Goal: Information Seeking & Learning: Learn about a topic

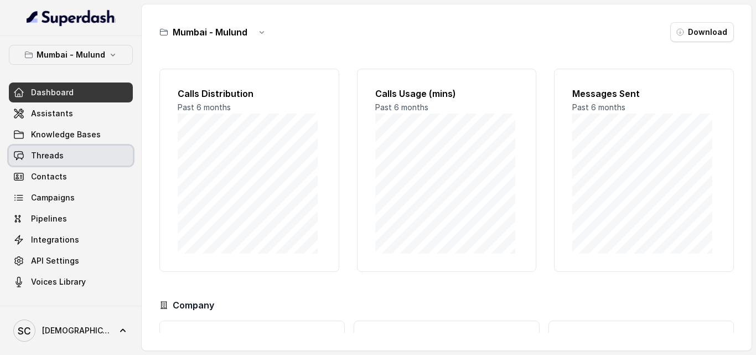
click at [67, 148] on link "Threads" at bounding box center [71, 156] width 124 height 20
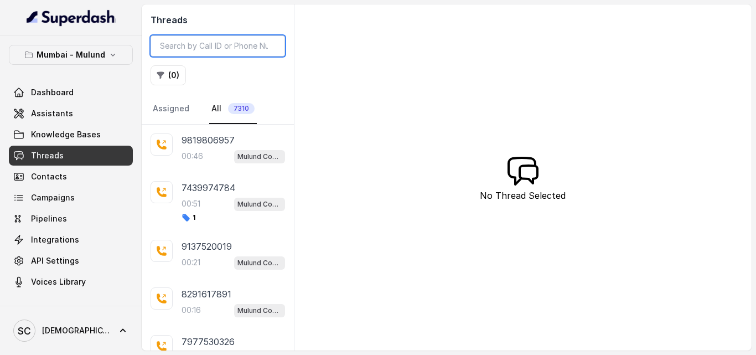
click at [231, 45] on input "search" at bounding box center [218, 45] width 135 height 21
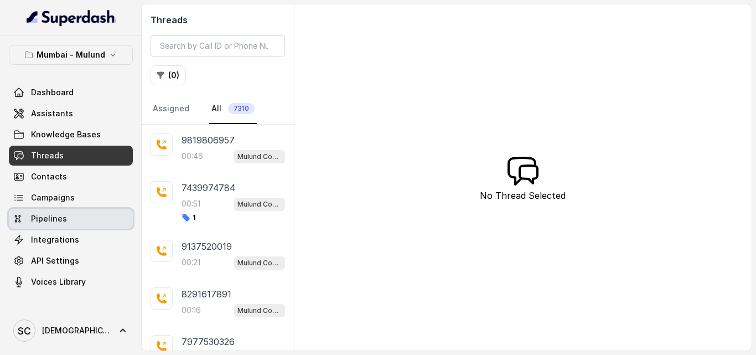
click at [39, 222] on span "Pipelines" at bounding box center [49, 218] width 36 height 11
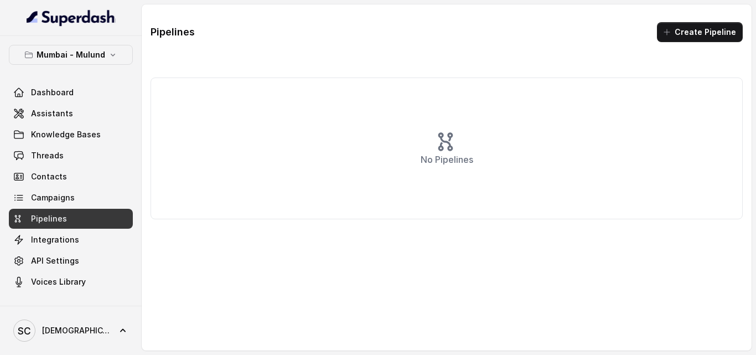
click at [5, 207] on div "Mumbai - Mulund Dashboard Assistants Knowledge Bases Threads Contacts Campaigns…" at bounding box center [71, 171] width 142 height 270
click at [32, 194] on span "Campaigns" at bounding box center [53, 197] width 44 height 11
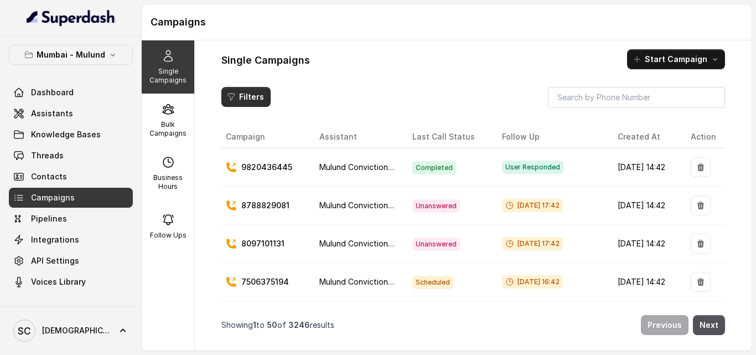
click at [250, 100] on button "Filters" at bounding box center [246, 97] width 49 height 20
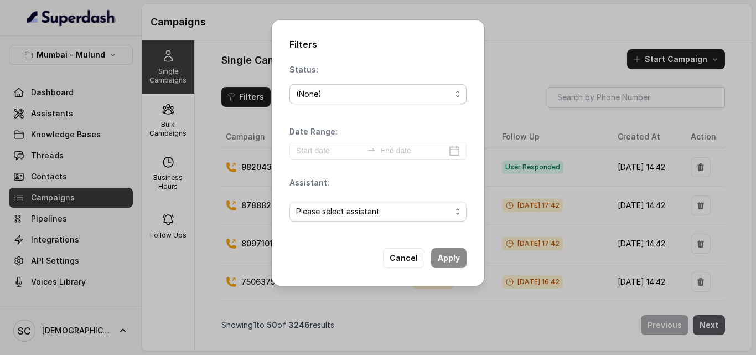
click at [316, 101] on span "(None)" at bounding box center [378, 94] width 177 height 20
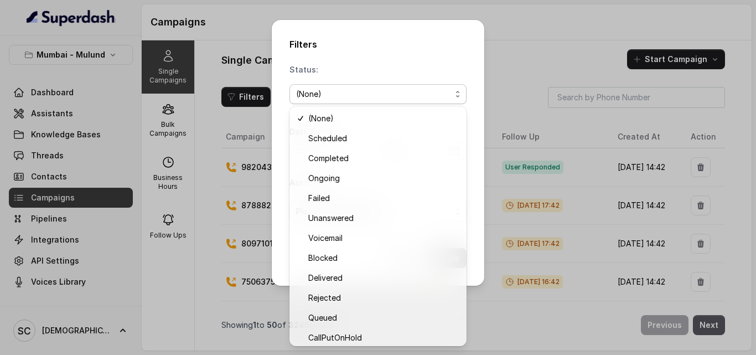
click at [558, 34] on div "Filters Status: (None) Date Range: Assistant: Please select assistant Cancel Ap…" at bounding box center [378, 177] width 756 height 355
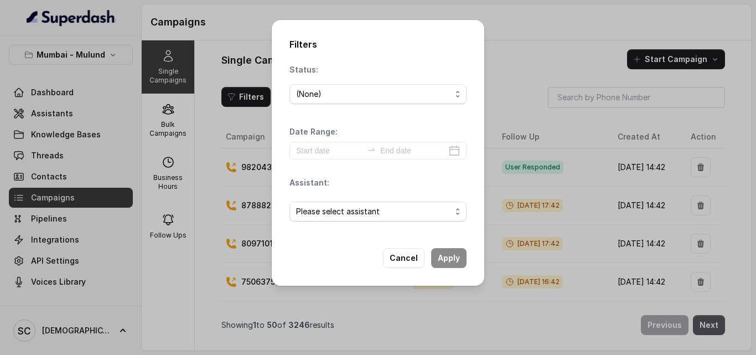
click at [215, 70] on div "Filters Status: (None) Date Range: Assistant: Please select assistant Cancel Ap…" at bounding box center [378, 177] width 756 height 355
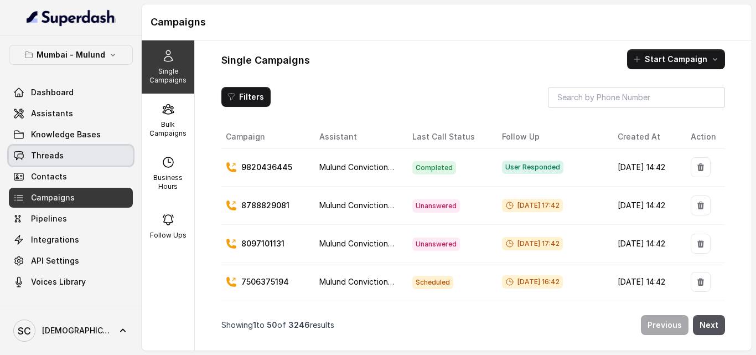
click at [42, 153] on span "Threads" at bounding box center [47, 155] width 33 height 11
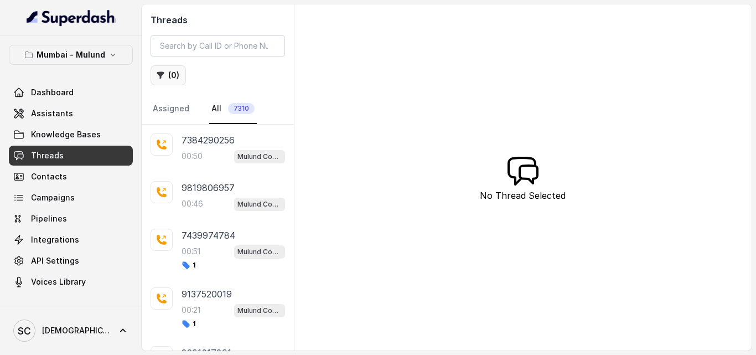
click at [176, 72] on button "( 0 )" at bounding box center [168, 75] width 35 height 20
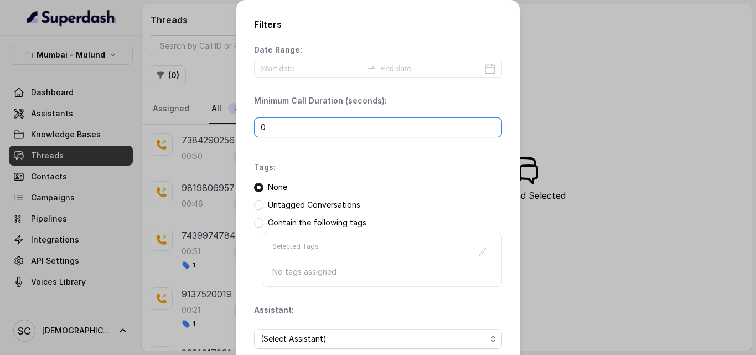
click at [342, 121] on input "0" at bounding box center [378, 127] width 248 height 20
click at [341, 131] on input "0" at bounding box center [378, 127] width 248 height 20
click at [487, 127] on input "1" at bounding box center [378, 127] width 248 height 20
type input "0"
click at [489, 133] on input "0" at bounding box center [378, 127] width 248 height 20
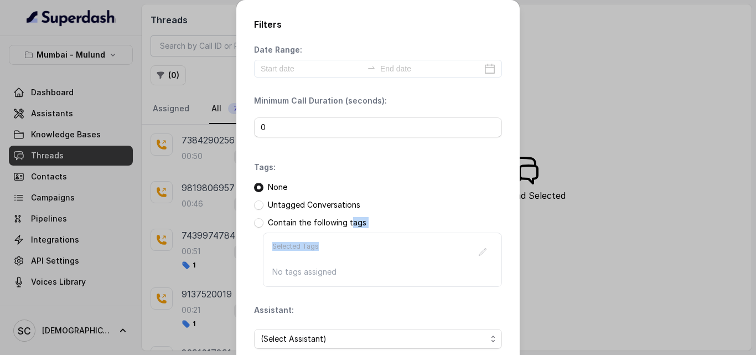
drag, startPoint x: 346, startPoint y: 215, endPoint x: 319, endPoint y: 240, distance: 36.8
click at [319, 240] on div "None Untagged Conversations Contain the following tags Selected Tags No tags as…" at bounding box center [378, 234] width 248 height 105
click at [415, 234] on div "Selected Tags No tags assigned" at bounding box center [382, 260] width 239 height 54
click at [589, 159] on div "Filters Date Range: Minimum Call Duration (seconds): 0 Tags: None Untagged Conv…" at bounding box center [378, 177] width 756 height 355
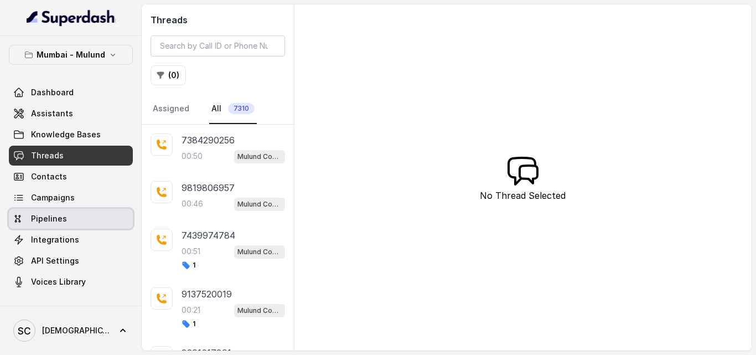
click at [80, 217] on link "Pipelines" at bounding box center [71, 219] width 124 height 20
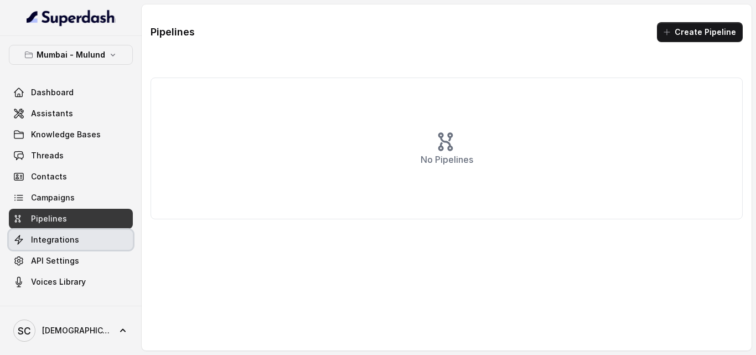
click at [68, 238] on span "Integrations" at bounding box center [55, 239] width 48 height 11
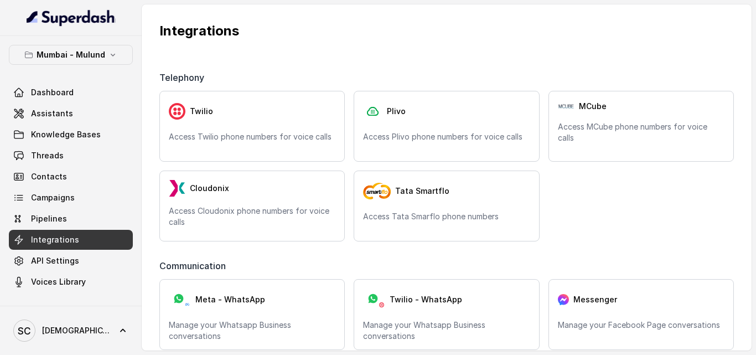
click at [68, 238] on span "Integrations" at bounding box center [55, 239] width 48 height 11
click at [42, 192] on link "Campaigns" at bounding box center [71, 198] width 124 height 20
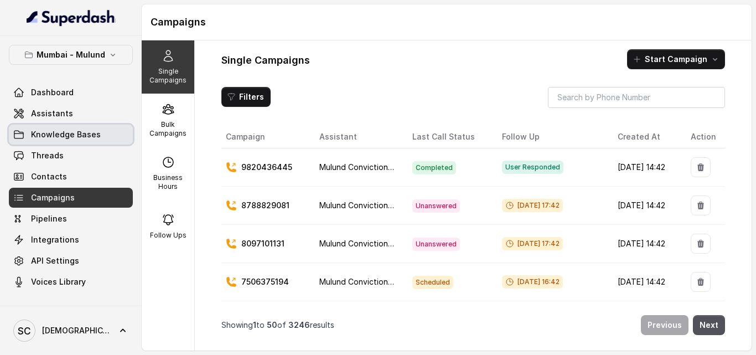
click at [72, 142] on link "Knowledge Bases" at bounding box center [71, 135] width 124 height 20
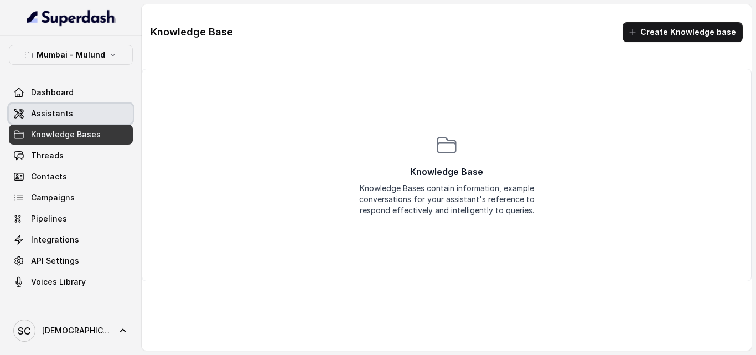
click at [65, 115] on span "Assistants" at bounding box center [52, 113] width 42 height 11
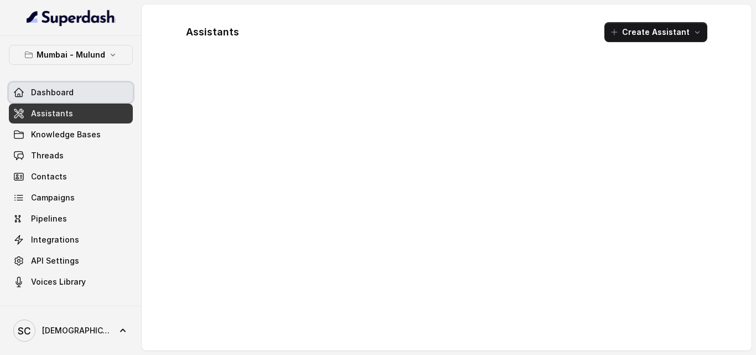
click at [65, 101] on link "Dashboard" at bounding box center [71, 93] width 124 height 20
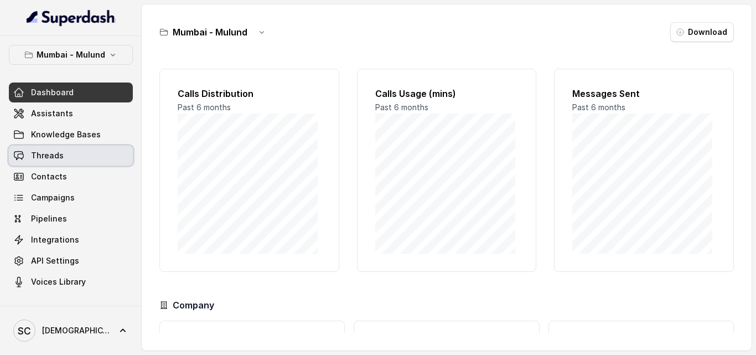
click at [93, 158] on link "Threads" at bounding box center [71, 156] width 124 height 20
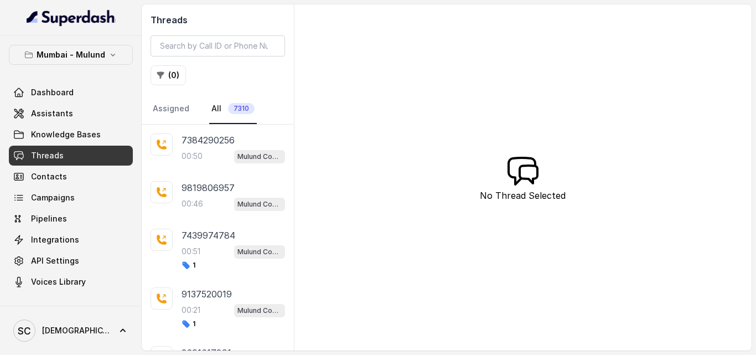
click at [217, 108] on link "All 7310" at bounding box center [233, 109] width 48 height 30
click at [234, 111] on span "7310" at bounding box center [241, 108] width 27 height 11
click at [243, 106] on span "7310" at bounding box center [241, 108] width 27 height 11
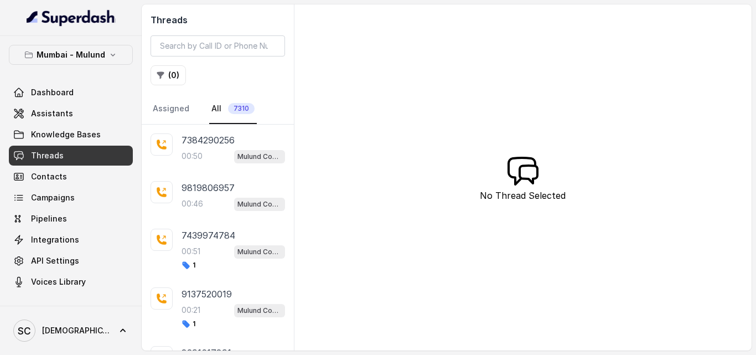
click at [243, 106] on span "7310" at bounding box center [241, 108] width 27 height 11
click at [224, 44] on input "search" at bounding box center [218, 45] width 135 height 21
click at [183, 77] on button "( 0 )" at bounding box center [168, 75] width 35 height 20
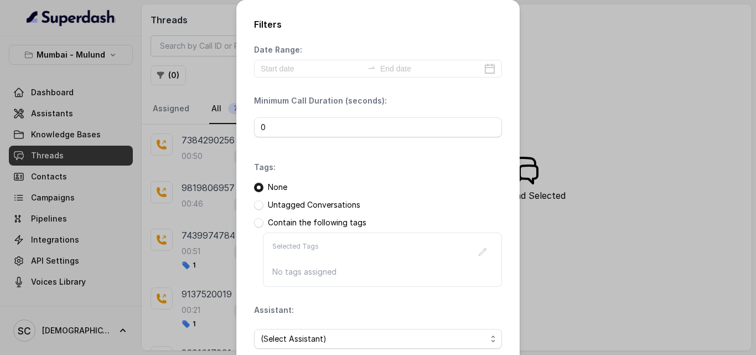
click at [259, 203] on div "Untagged Conversations" at bounding box center [378, 204] width 248 height 11
click at [254, 205] on span at bounding box center [258, 204] width 9 height 9
click at [348, 33] on div "Filters Date Range: Minimum Call Duration (seconds): 0 Tags: None Untagged Conv…" at bounding box center [378, 206] width 284 height 413
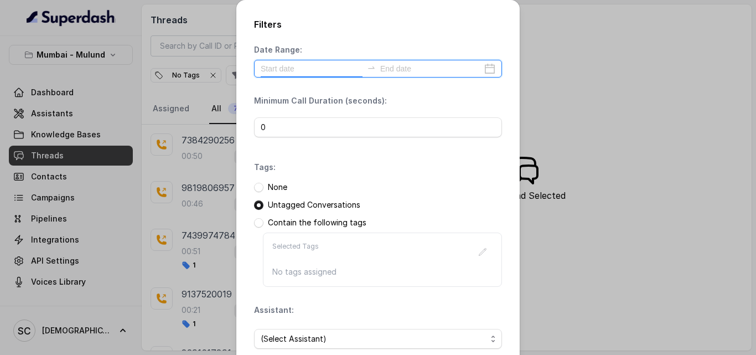
click at [332, 64] on input at bounding box center [312, 69] width 102 height 12
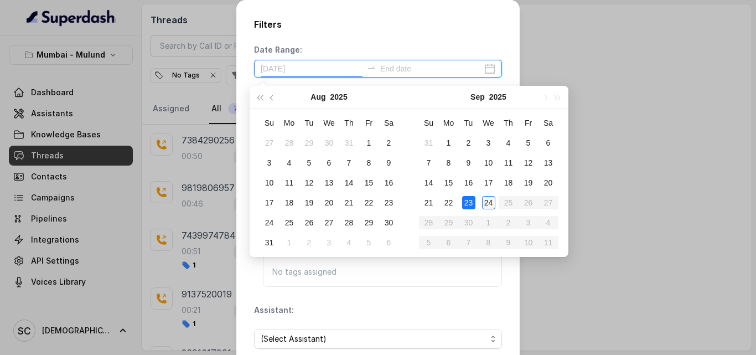
type input "[DATE]"
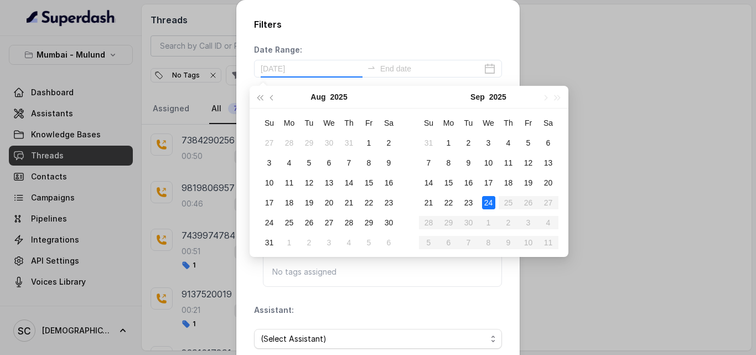
click at [483, 205] on div "24" at bounding box center [488, 202] width 13 height 13
type input "[DATE]"
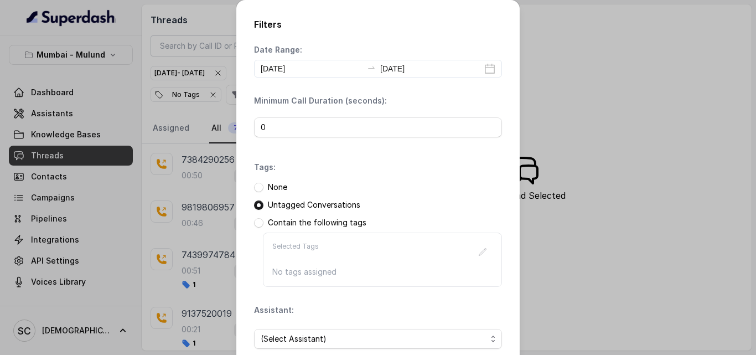
click at [391, 193] on div "None Untagged Conversations Contain the following tags Selected Tags No tags as…" at bounding box center [378, 234] width 248 height 105
drag, startPoint x: 391, startPoint y: 193, endPoint x: 384, endPoint y: 176, distance: 18.1
click at [384, 176] on div "Tags: None Untagged Conversations Contain the following tags Selected Tags No t…" at bounding box center [378, 224] width 248 height 125
drag, startPoint x: 373, startPoint y: 174, endPoint x: 379, endPoint y: 107, distance: 67.2
click at [379, 107] on div "Date Range: 2025-09-24 2025-09-24 Minimum Call Duration (seconds): 0 Tags: None…" at bounding box center [378, 200] width 248 height 313
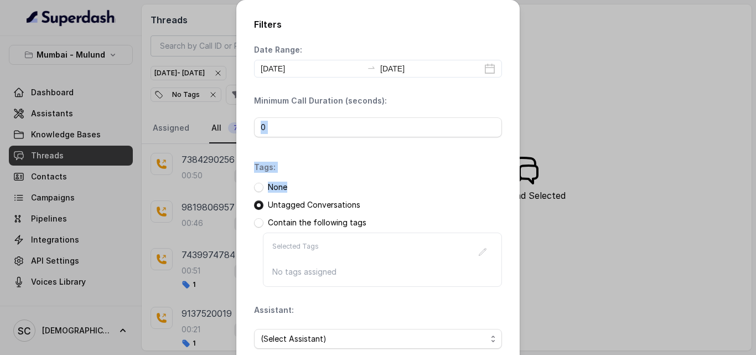
click at [393, 159] on div "Date Range: 2025-09-24 2025-09-24 Minimum Call Duration (seconds): 0 Tags: None…" at bounding box center [378, 200] width 248 height 313
drag, startPoint x: 392, startPoint y: 157, endPoint x: 390, endPoint y: 172, distance: 14.4
click at [390, 172] on div "Date Range: 2025-09-24 2025-09-24 Minimum Call Duration (seconds): 0 Tags: None…" at bounding box center [378, 200] width 248 height 313
click at [475, 218] on div "Contain the following tags" at bounding box center [378, 222] width 248 height 11
click at [325, 333] on span "(Select Assistant)" at bounding box center [374, 338] width 226 height 13
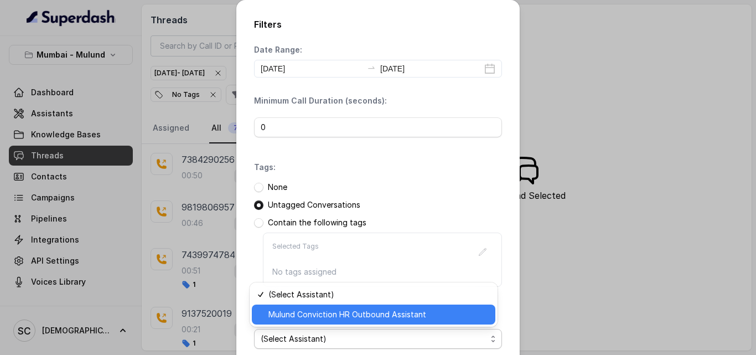
click at [316, 320] on span "Mulund Conviction HR Outbound Assistant" at bounding box center [379, 314] width 220 height 13
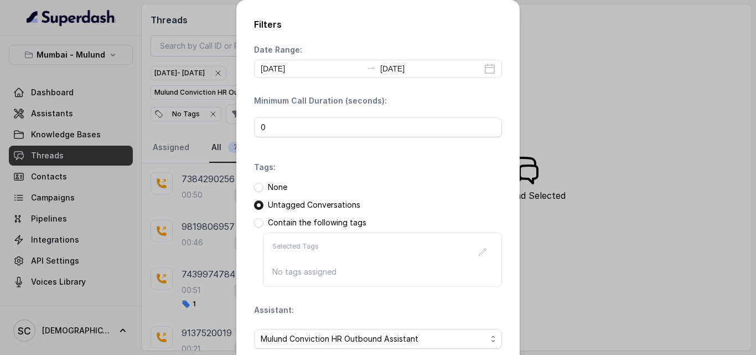
drag, startPoint x: 511, startPoint y: 212, endPoint x: 517, endPoint y: 222, distance: 11.7
click at [517, 222] on div "Filters Date Range: 2025-09-24 2025-09-24 Minimum Call Duration (seconds): 0 Ta…" at bounding box center [378, 177] width 756 height 355
click at [517, 220] on div "Filters Date Range: 2025-09-24 2025-09-24 Minimum Call Duration (seconds): 0 Ta…" at bounding box center [378, 177] width 756 height 355
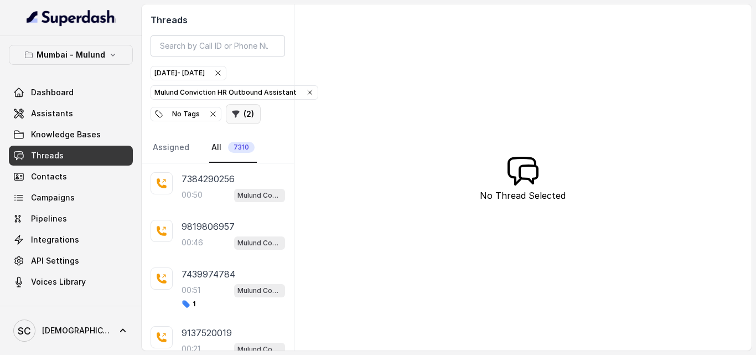
click at [244, 117] on button "( 2 )" at bounding box center [243, 114] width 35 height 20
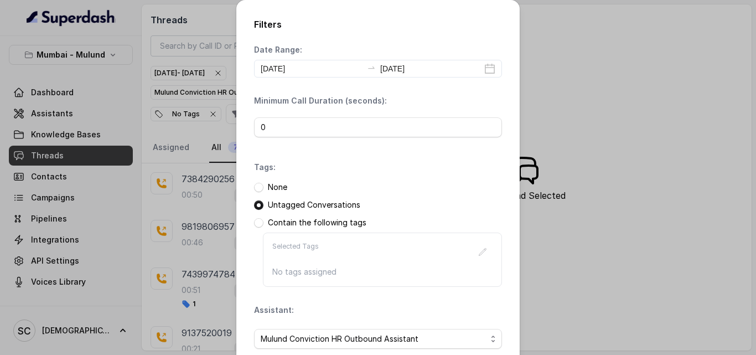
click at [292, 287] on div "Date Range: 2025-09-24 2025-09-24 Minimum Call Duration (seconds): 0 Tags: None…" at bounding box center [378, 227] width 248 height 367
drag, startPoint x: 569, startPoint y: 210, endPoint x: 555, endPoint y: 215, distance: 14.0
click at [557, 217] on div "Filters Date Range: 2025-09-24 2025-09-24 Minimum Call Duration (seconds): 0 Ta…" at bounding box center [378, 177] width 756 height 355
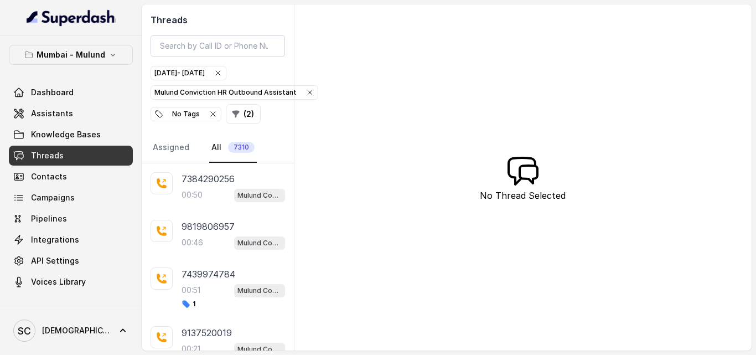
click at [200, 73] on div "Sep 24, 2025 - Sep 24, 2025" at bounding box center [188, 73] width 68 height 11
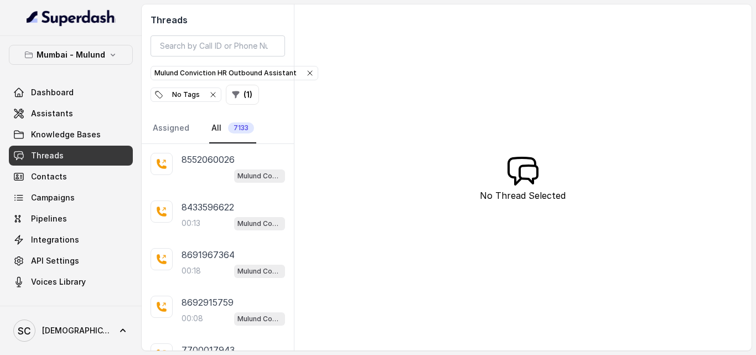
click at [184, 91] on div "No Tags" at bounding box center [185, 94] width 63 height 11
click at [174, 94] on button "( 1 )" at bounding box center [167, 95] width 33 height 20
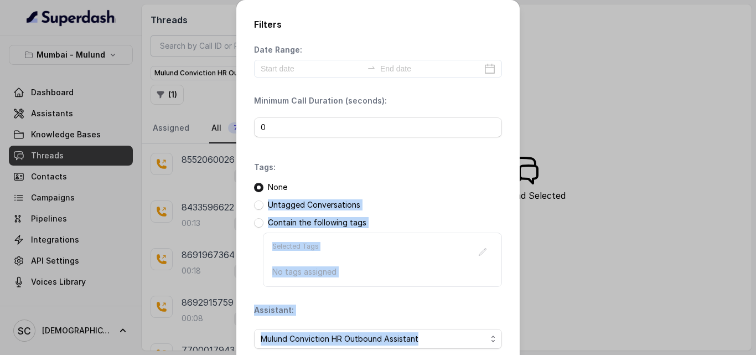
drag, startPoint x: 353, startPoint y: 156, endPoint x: 503, endPoint y: 307, distance: 213.4
click at [503, 307] on div "Filters Date Range: Minimum Call Duration (seconds): 0 Tags: None Untagged Conv…" at bounding box center [378, 233] width 284 height 466
click at [424, 206] on div "Untagged Conversations" at bounding box center [378, 204] width 248 height 11
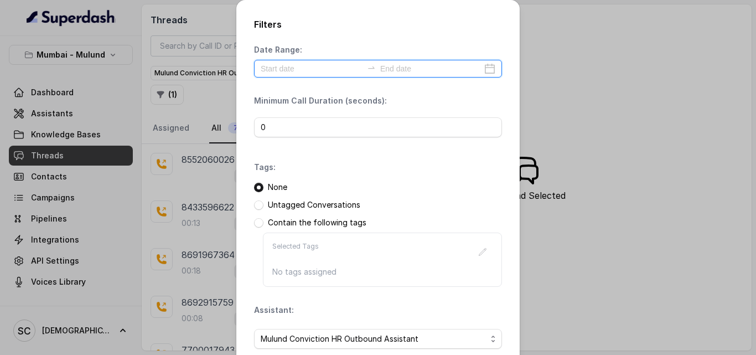
click at [346, 65] on input at bounding box center [312, 69] width 102 height 12
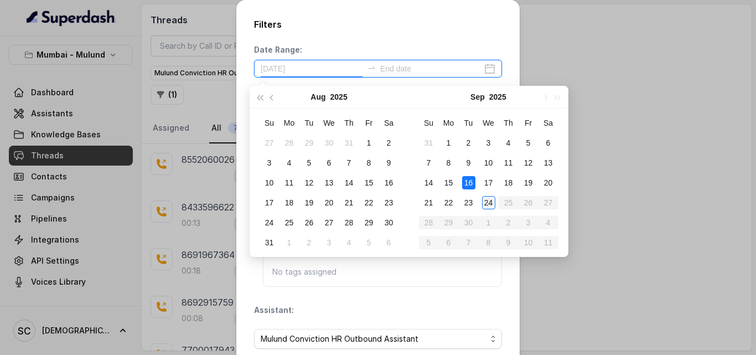
type input "[DATE]"
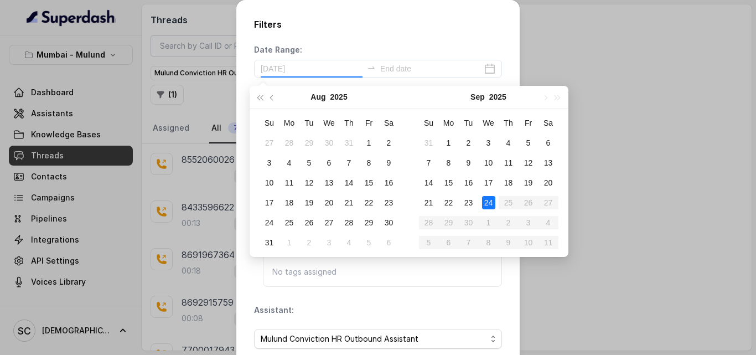
click at [494, 200] on div "24" at bounding box center [488, 202] width 13 height 13
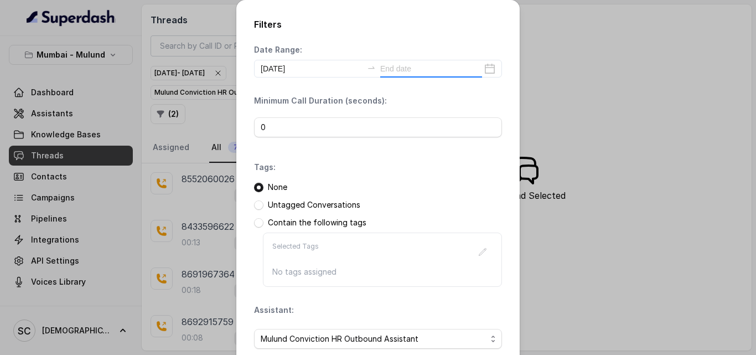
type input "[DATE]"
drag, startPoint x: 514, startPoint y: 14, endPoint x: 514, endPoint y: 43, distance: 29.4
click at [514, 43] on div "Filters Date Range: 2025-09-24 2025-09-24 Minimum Call Duration (seconds): 0 Ta…" at bounding box center [378, 233] width 284 height 466
click at [415, 307] on div "Assistant: Mulund Conviction HR Outbound Assistant" at bounding box center [378, 331] width 248 height 53
click at [413, 305] on div "Assistant: Mulund Conviction HR Outbound Assistant" at bounding box center [378, 331] width 248 height 53
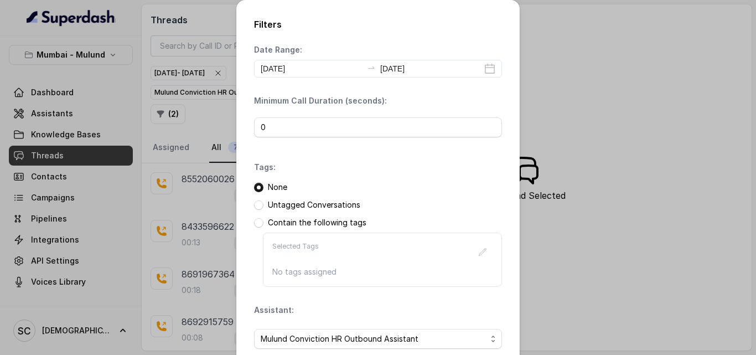
click at [568, 110] on div "Filters Date Range: 2025-09-24 2025-09-24 Minimum Call Duration (seconds): 0 Ta…" at bounding box center [378, 177] width 756 height 355
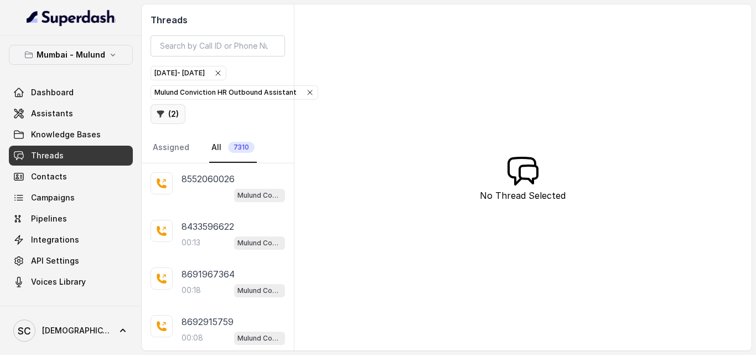
click at [169, 116] on button "( 2 )" at bounding box center [168, 114] width 35 height 20
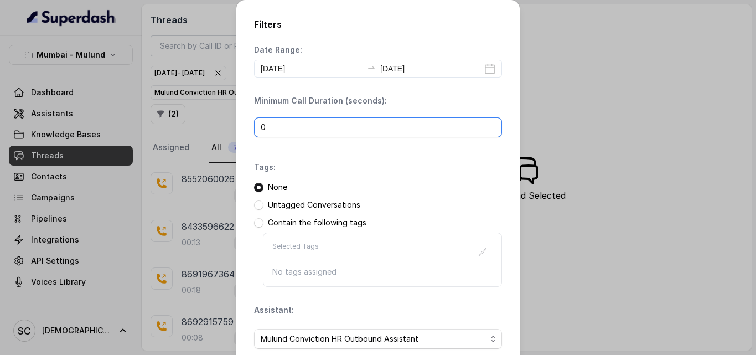
click at [336, 134] on input "0" at bounding box center [378, 127] width 248 height 20
click at [384, 239] on div "Selected Tags No tags assigned" at bounding box center [382, 260] width 239 height 54
click at [489, 350] on div "Mulund Conviction HR Outbound Assistant" at bounding box center [378, 339] width 248 height 38
click at [453, 231] on div "Contain the following tags Selected Tags No tags assigned" at bounding box center [378, 252] width 248 height 70
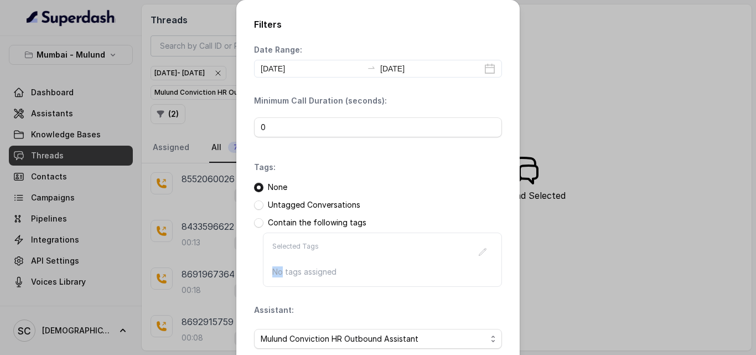
click at [453, 231] on div "Contain the following tags Selected Tags No tags assigned" at bounding box center [378, 252] width 248 height 70
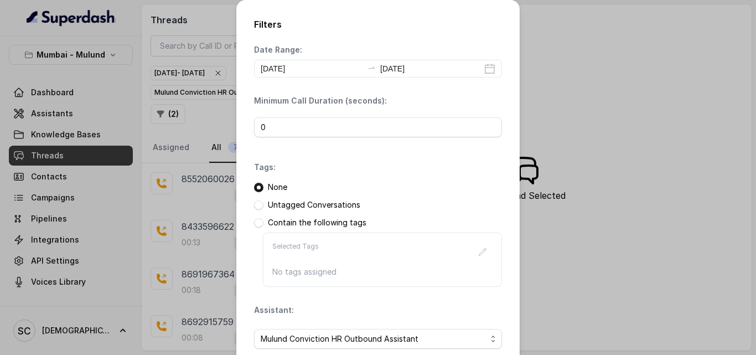
click at [451, 228] on div "Contain the following tags" at bounding box center [378, 222] width 248 height 11
click at [614, 246] on div "Filters Date Range: 2025-09-24 2025-09-24 Minimum Call Duration (seconds): 0 Ta…" at bounding box center [378, 177] width 756 height 355
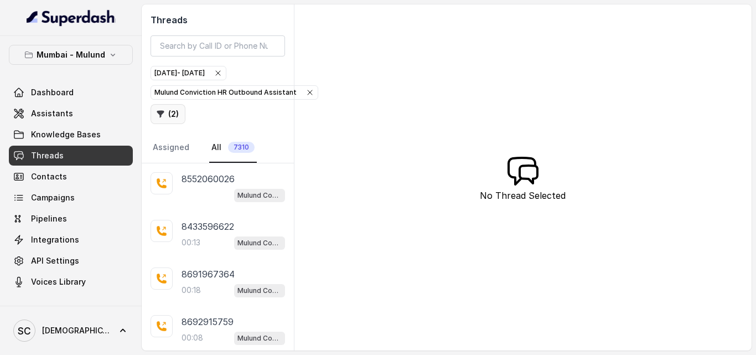
click at [169, 119] on button "( 2 )" at bounding box center [168, 114] width 35 height 20
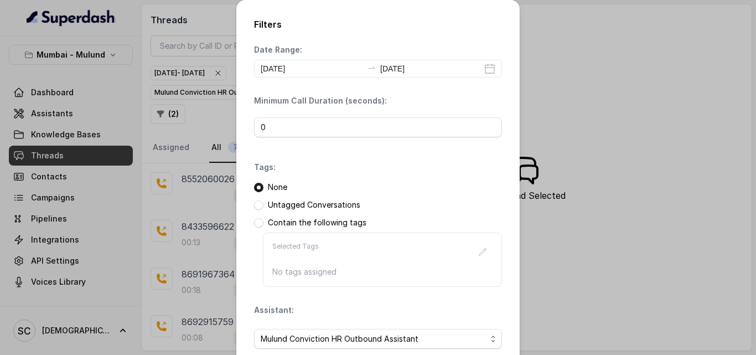
click at [581, 121] on div "Filters Date Range: 2025-09-24 2025-09-24 Minimum Call Duration (seconds): 0 Ta…" at bounding box center [378, 177] width 756 height 355
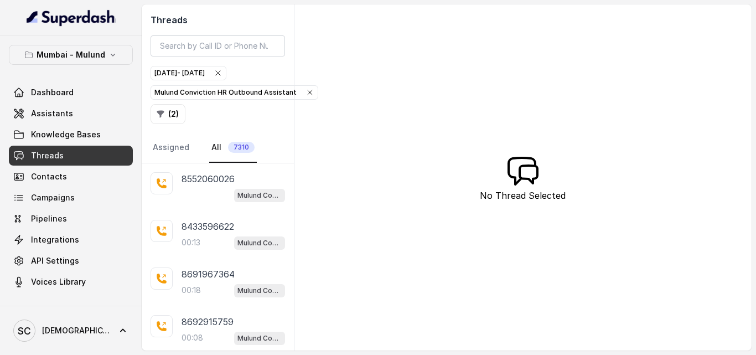
drag, startPoint x: 755, startPoint y: 100, endPoint x: 754, endPoint y: 174, distance: 74.8
click at [754, 174] on main "Threads Sep 24, 2025 - Sep 24, 2025 Mulund Conviction HR Outbound Assistant ( 2…" at bounding box center [378, 177] width 756 height 355
click at [171, 111] on button "( 2 )" at bounding box center [168, 114] width 35 height 20
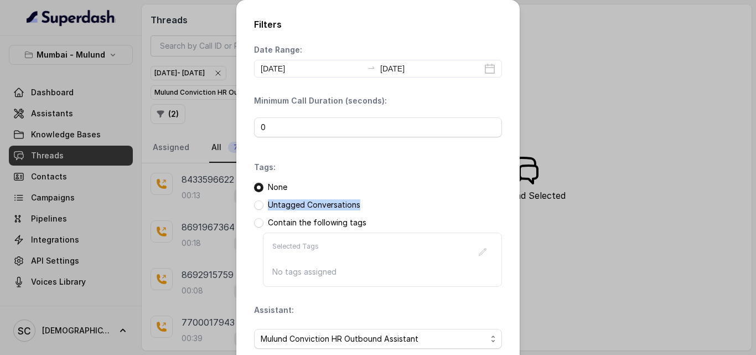
drag, startPoint x: 374, startPoint y: 169, endPoint x: 369, endPoint y: 213, distance: 44.5
click at [369, 213] on div "Tags: None Untagged Conversations Contain the following tags Selected Tags No t…" at bounding box center [378, 224] width 248 height 125
click at [359, 287] on div "Date Range: 2025-09-24 2025-09-24 Minimum Call Duration (seconds): 0 Tags: None…" at bounding box center [378, 227] width 248 height 367
click at [502, 265] on div "Filters Date Range: 2025-09-24 2025-09-24 Minimum Call Duration (seconds): 0 Ta…" at bounding box center [378, 233] width 284 height 466
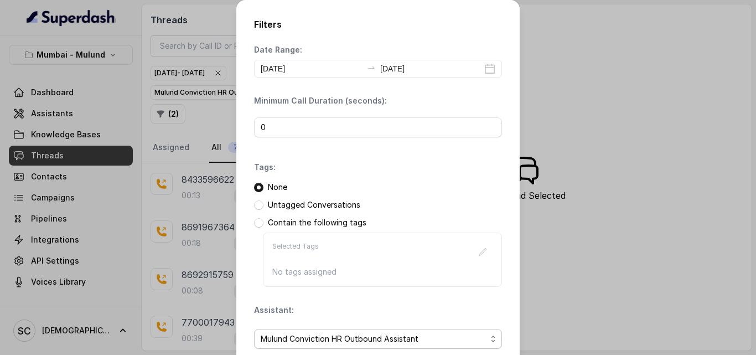
click at [492, 336] on span "Mulund Conviction HR Outbound Assistant" at bounding box center [378, 339] width 248 height 20
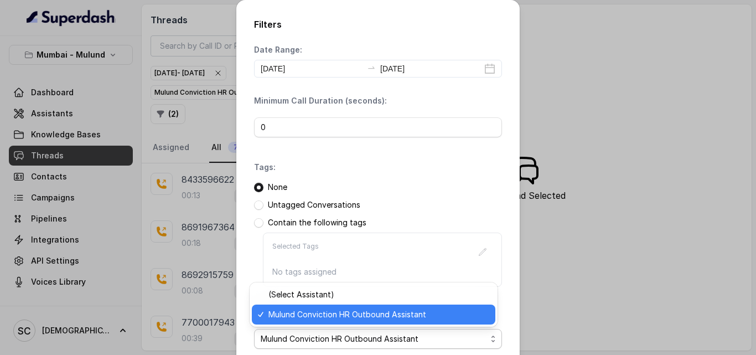
click at [480, 310] on span "Mulund Conviction HR Outbound Assistant" at bounding box center [379, 314] width 220 height 13
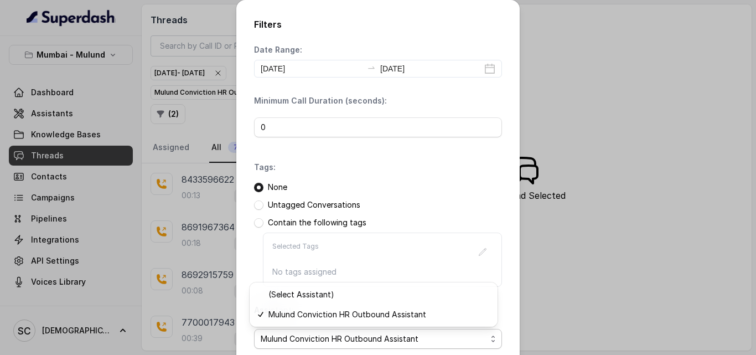
click at [452, 266] on div "Date Range: 2025-09-24 2025-09-24 Minimum Call Duration (seconds): 0 Tags: None…" at bounding box center [378, 227] width 248 height 367
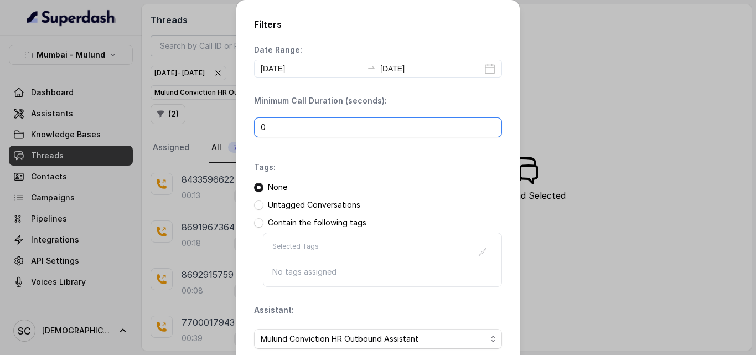
click at [682, 99] on div "Filters Date Range: 2025-09-24 2025-09-24 Minimum Call Duration (seconds): 0 Ta…" at bounding box center [378, 177] width 756 height 355
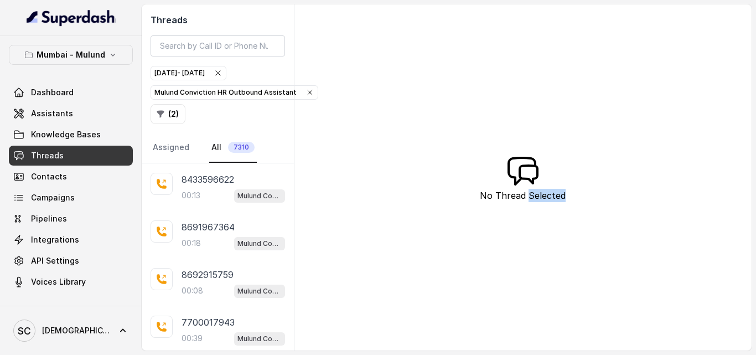
click at [682, 99] on div "Threads Sep 24, 2025 - Sep 24, 2025 Mulund Conviction HR Outbound Assistant ( 2…" at bounding box center [447, 177] width 610 height 346
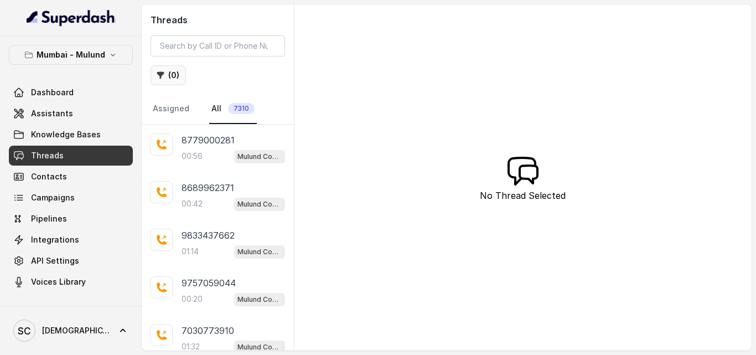
click at [172, 74] on button "( 0 )" at bounding box center [168, 75] width 35 height 20
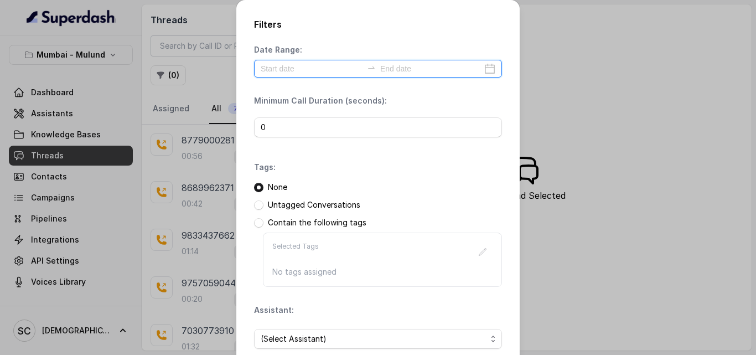
click at [317, 68] on input at bounding box center [312, 69] width 102 height 12
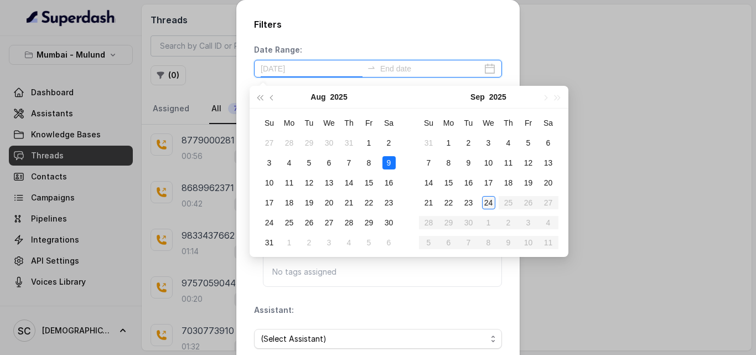
type input "[DATE]"
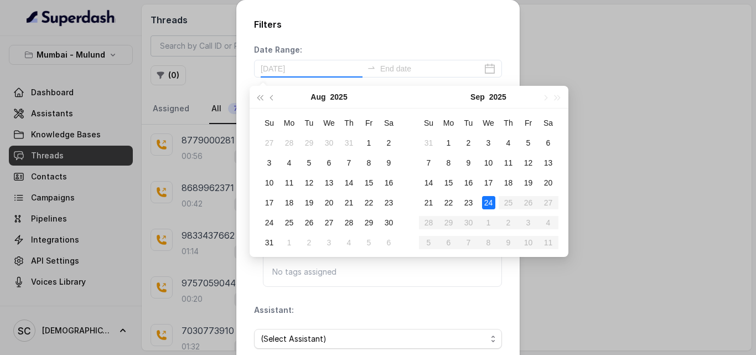
click at [487, 203] on div "24" at bounding box center [488, 202] width 13 height 13
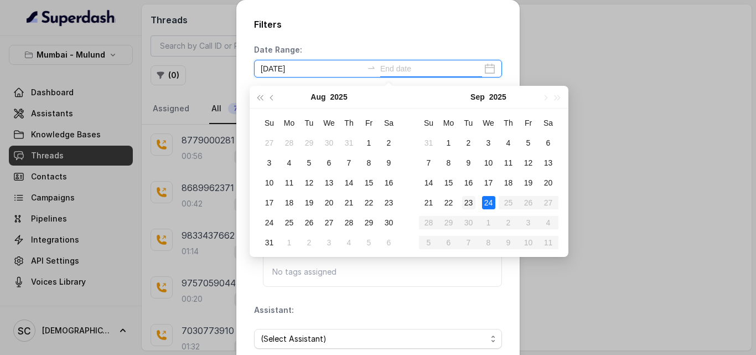
type input "[DATE]"
click at [471, 207] on div "23" at bounding box center [468, 202] width 13 height 13
type input "[DATE]"
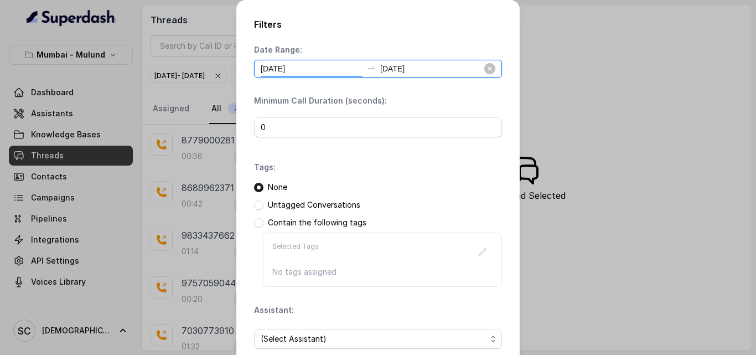
click at [302, 69] on input "[DATE]" at bounding box center [312, 69] width 102 height 12
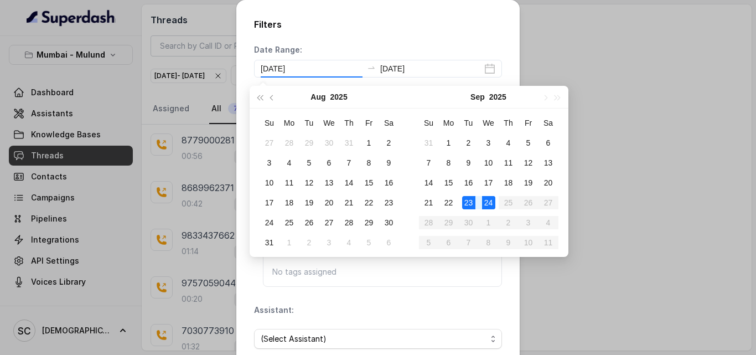
click at [492, 254] on div "Su Mo Tu We Th Fr Sa 31 1 2 3 4 5 6 7 8 9 10 11 12 13 14 15 16 17 18 19 20 21 2…" at bounding box center [488, 183] width 159 height 148
type input "[DATE]"
click at [488, 200] on div "24" at bounding box center [488, 202] width 13 height 13
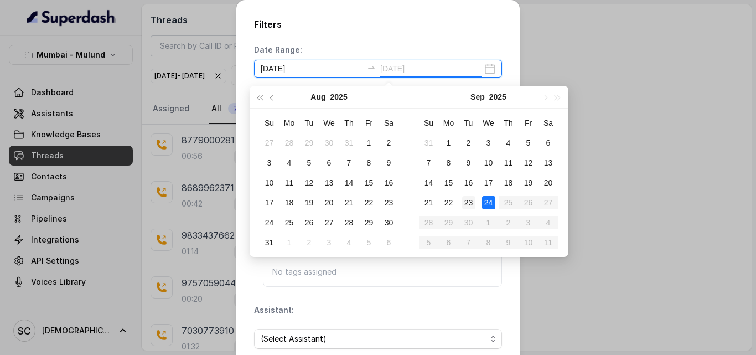
type input "[DATE]"
click at [470, 200] on div "23" at bounding box center [468, 202] width 13 height 13
type input "[DATE]"
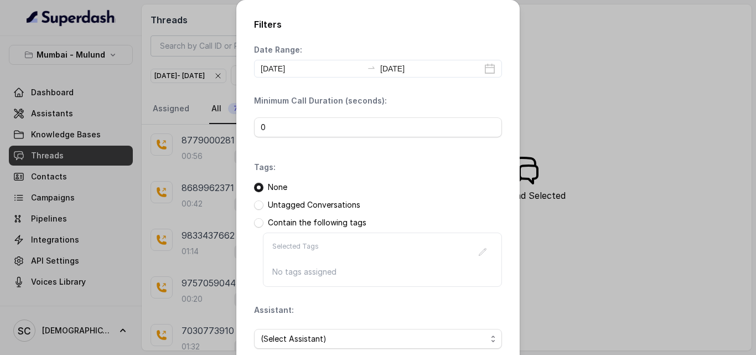
click at [329, 240] on div "Selected Tags No tags assigned" at bounding box center [382, 260] width 239 height 54
click at [256, 208] on span at bounding box center [258, 204] width 9 height 9
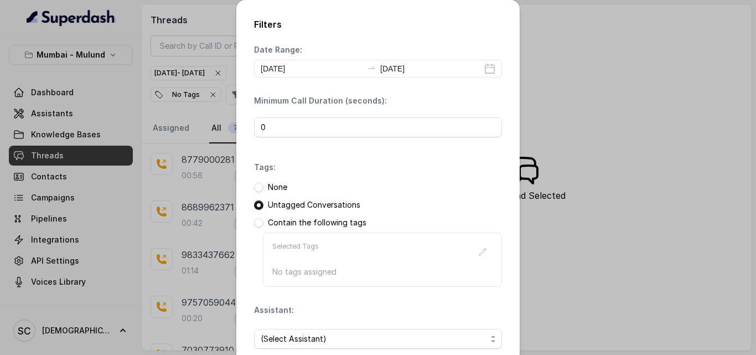
click at [313, 269] on p "No tags assigned" at bounding box center [382, 271] width 220 height 11
click at [323, 287] on div "Date Range: [DATE] [DATE] Minimum Call Duration (seconds): 0 Tags: None Untagge…" at bounding box center [378, 200] width 248 height 313
click at [341, 339] on span "(Select Assistant)" at bounding box center [374, 338] width 226 height 13
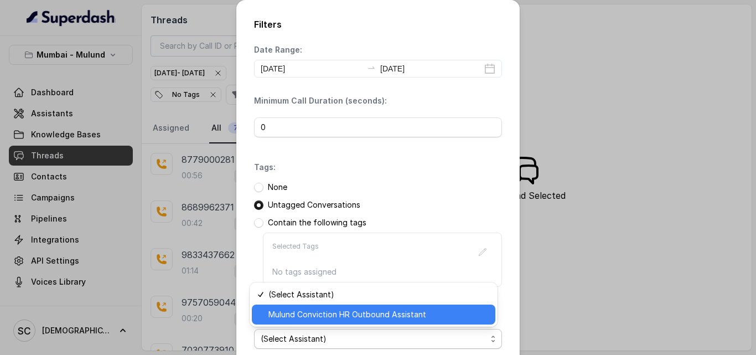
click at [336, 311] on span "Mulund Conviction HR Outbound Assistant" at bounding box center [379, 314] width 220 height 13
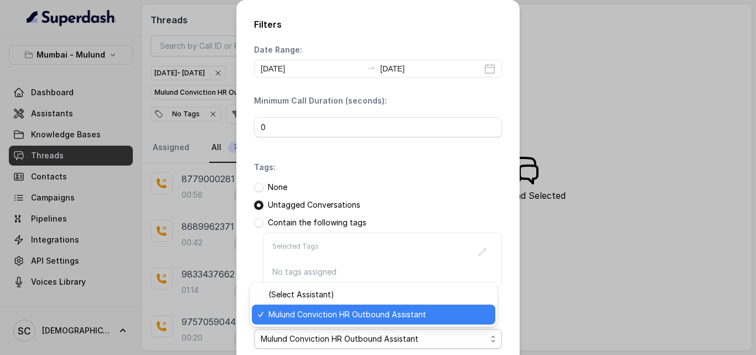
click at [475, 316] on span "Mulund Conviction HR Outbound Assistant" at bounding box center [379, 314] width 220 height 13
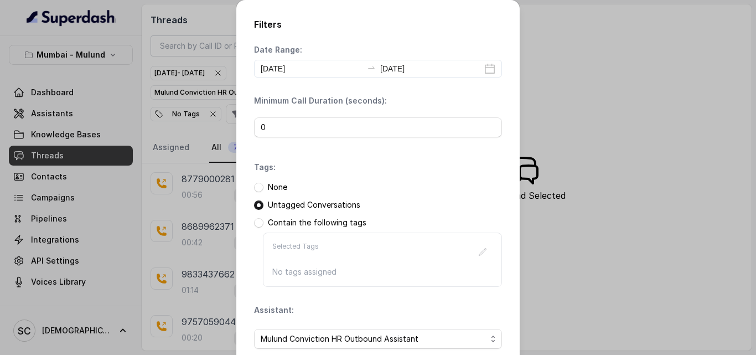
click at [641, 234] on div "Filters Date Range: [DATE] [DATE] Minimum Call Duration (seconds): 0 Tags: None…" at bounding box center [378, 177] width 756 height 355
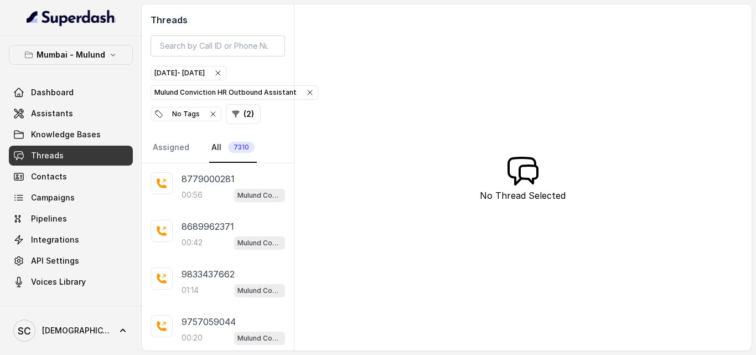
drag, startPoint x: 756, startPoint y: 187, endPoint x: 738, endPoint y: 262, distance: 76.8
click at [738, 262] on main "Threads [DATE] - [DATE] Mulund Conviction HR Outbound Assistant No Tags ( 2 ) A…" at bounding box center [378, 177] width 756 height 355
click at [244, 110] on button "( 2 )" at bounding box center [243, 114] width 35 height 20
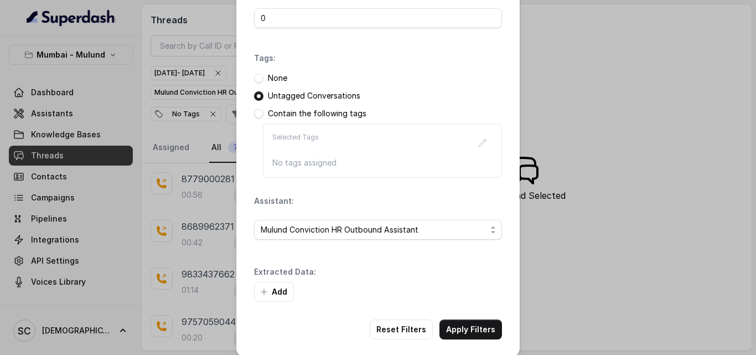
scroll to position [120, 0]
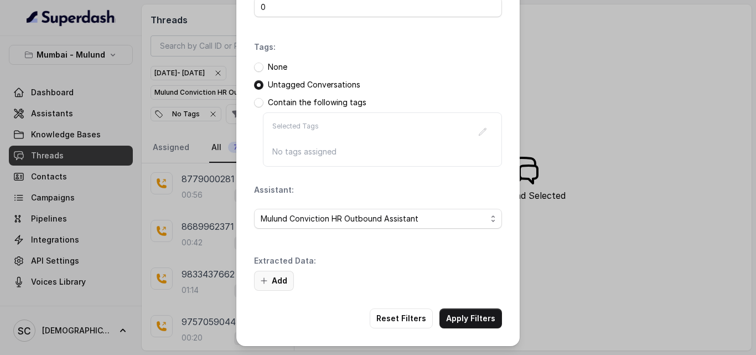
click at [283, 284] on button "Add" at bounding box center [274, 281] width 40 height 20
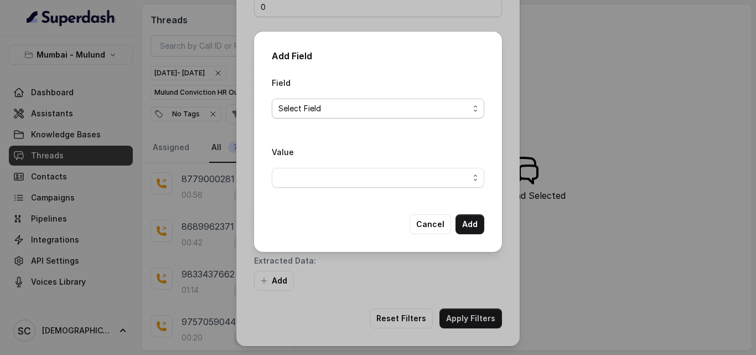
click at [312, 106] on span "Select Field" at bounding box center [374, 108] width 190 height 13
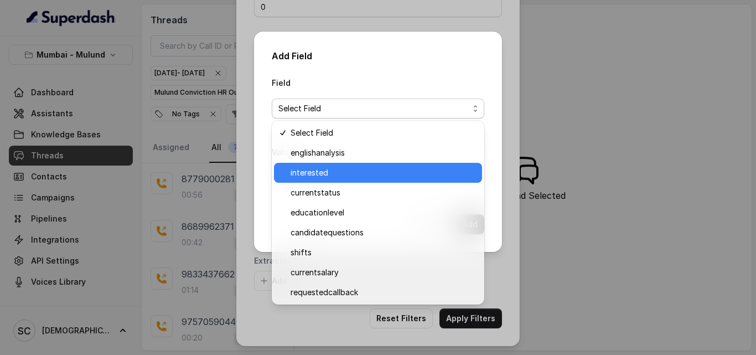
click at [312, 168] on span "interested" at bounding box center [383, 172] width 185 height 13
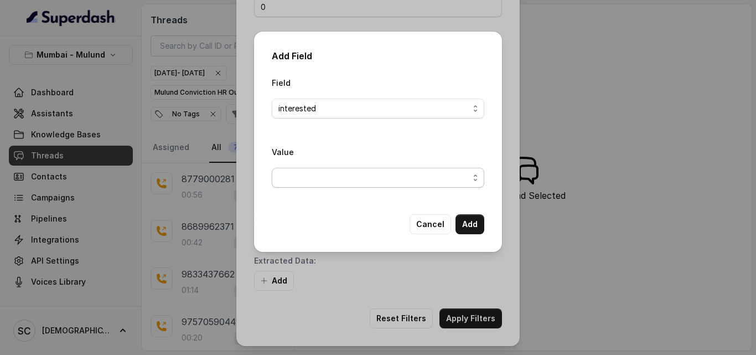
click at [302, 176] on span "button" at bounding box center [378, 178] width 213 height 20
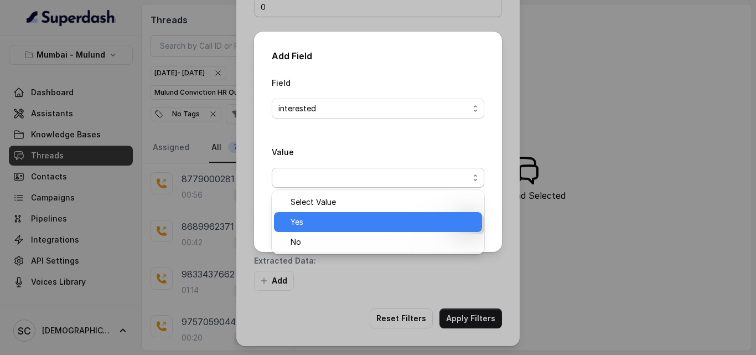
click at [302, 213] on div "Yes" at bounding box center [378, 222] width 208 height 20
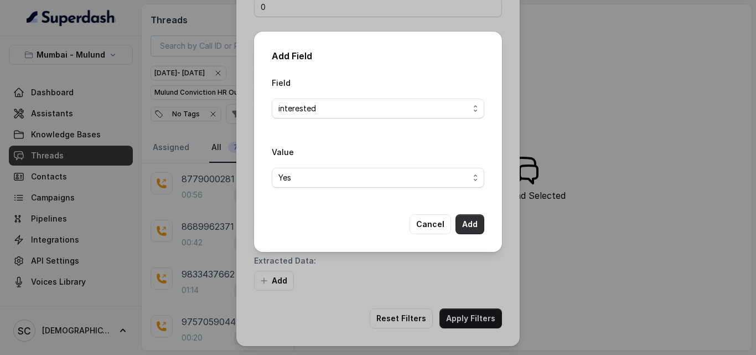
click at [476, 224] on button "Add" at bounding box center [470, 224] width 29 height 20
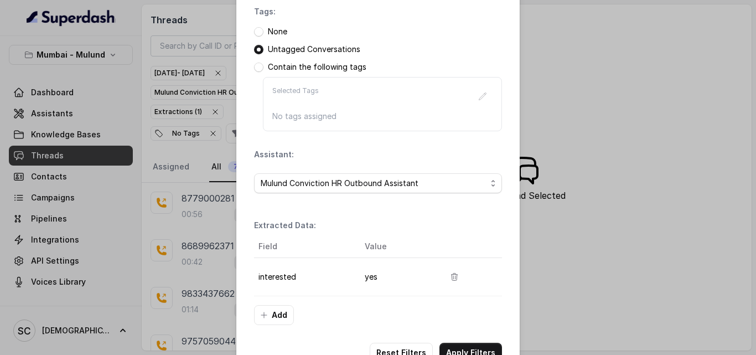
scroll to position [190, 0]
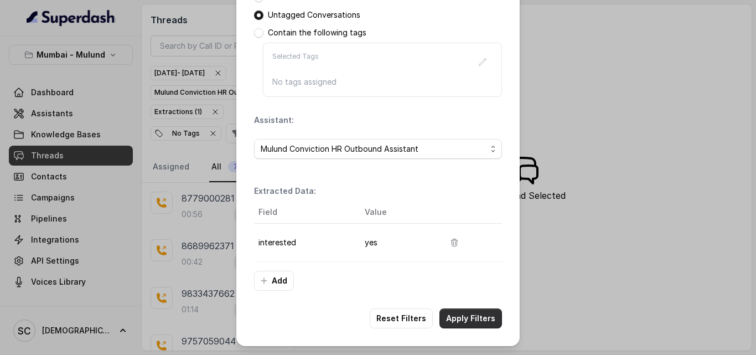
click at [459, 316] on button "Apply Filters" at bounding box center [471, 318] width 63 height 20
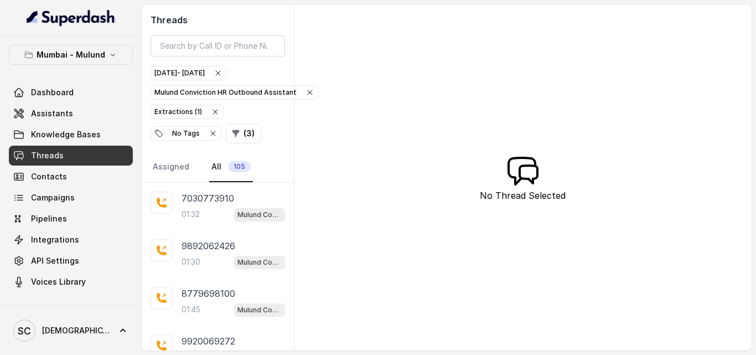
click at [342, 199] on div "Threads [DATE] - [DATE] Mulund Conviction HR Outbound Assistant Extractions ( 1…" at bounding box center [447, 177] width 610 height 346
drag, startPoint x: 342, startPoint y: 199, endPoint x: 287, endPoint y: 216, distance: 57.3
click at [287, 216] on div "Threads [DATE] - [DATE] Mulund Conviction HR Outbound Assistant Extractions ( 1…" at bounding box center [447, 177] width 610 height 346
click at [313, 220] on div "Threads [DATE] - [DATE] Mulund Conviction HR Outbound Assistant Extractions ( 1…" at bounding box center [447, 177] width 610 height 346
click at [164, 215] on div "7030773910 01:32 Mulund Conviction HR Outbound Assistant" at bounding box center [218, 207] width 152 height 48
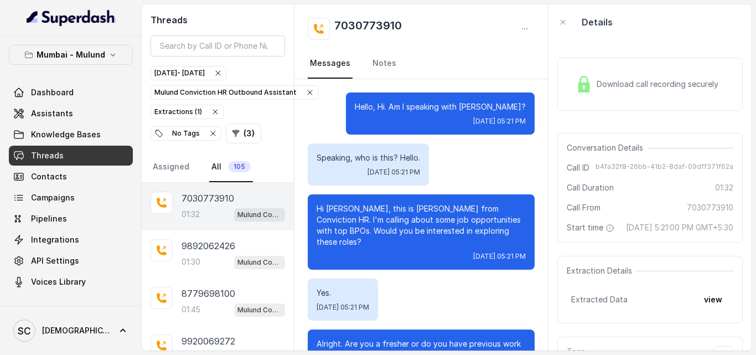
scroll to position [956, 0]
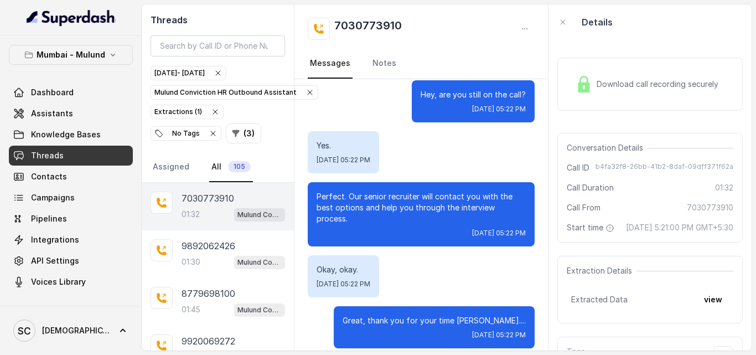
click at [349, 182] on div "Perfect. Our senior recruiter will contact you with the best options and help y…" at bounding box center [421, 214] width 227 height 64
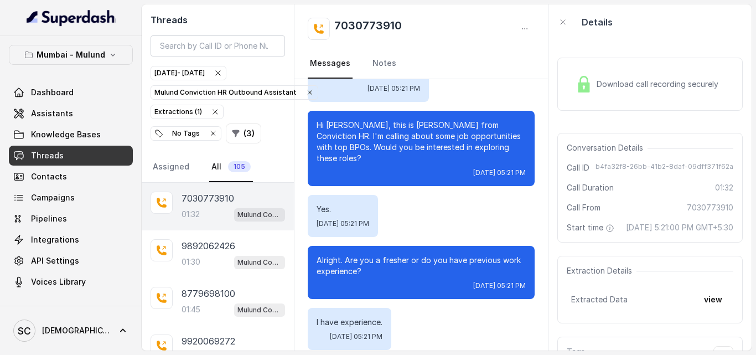
scroll to position [0, 0]
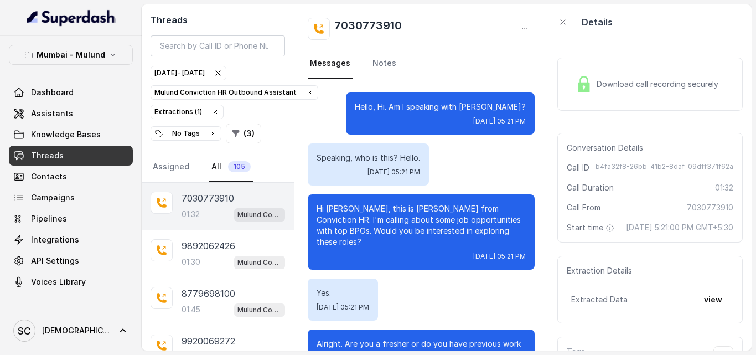
click at [609, 90] on span "Download call recording securely" at bounding box center [660, 84] width 126 height 11
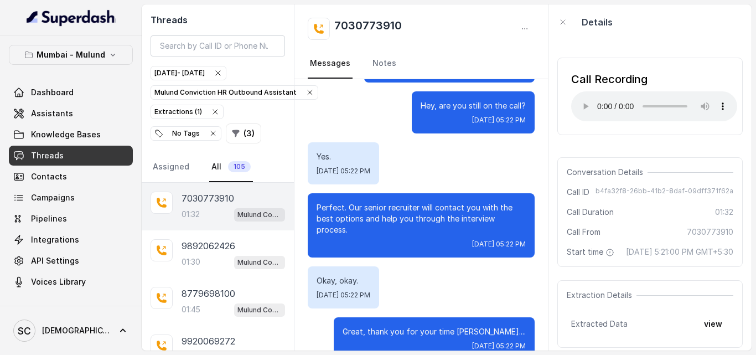
scroll to position [956, 0]
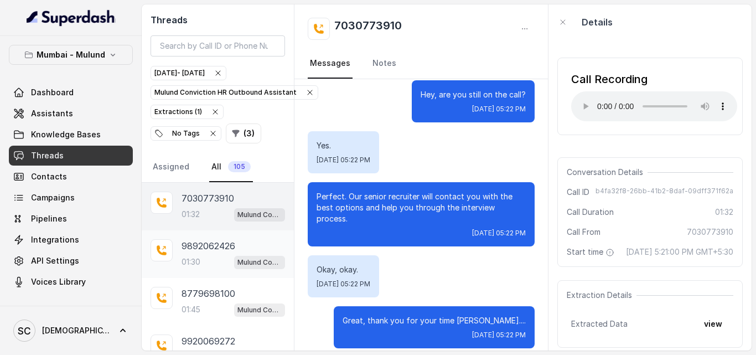
click at [235, 240] on p "9892062426" at bounding box center [209, 245] width 54 height 13
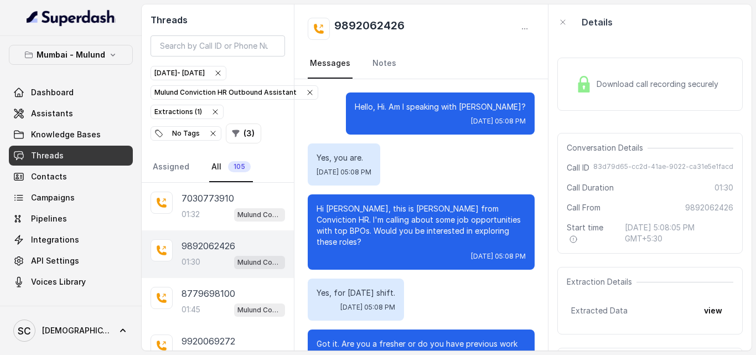
scroll to position [847, 0]
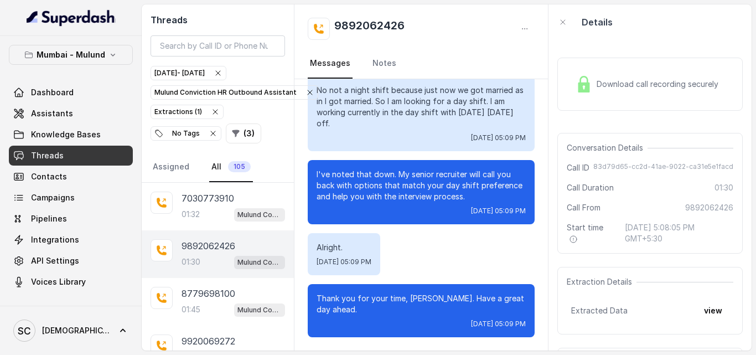
click at [399, 141] on div "[DATE] 05:09 PM" at bounding box center [421, 137] width 209 height 9
click at [212, 241] on p "9892062426" at bounding box center [209, 245] width 54 height 13
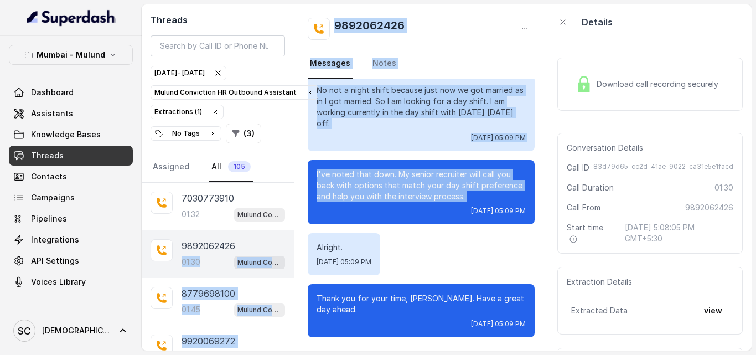
drag, startPoint x: 295, startPoint y: 218, endPoint x: 291, endPoint y: 231, distance: 14.5
click at [291, 231] on div "Threads [DATE] - [DATE] Mulund Conviction HR Outbound Assistant Extractions ( 1…" at bounding box center [447, 177] width 610 height 346
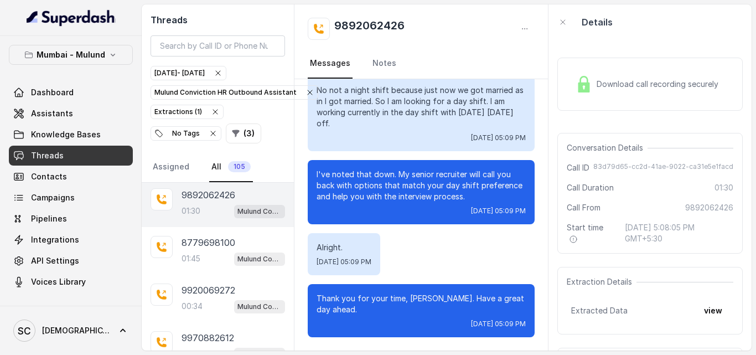
scroll to position [58, 0]
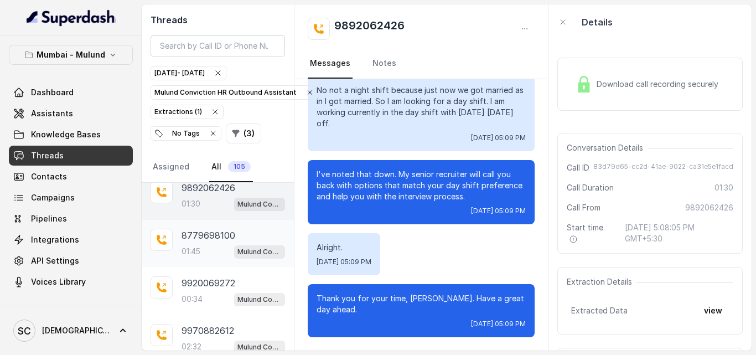
click at [218, 233] on p "8779698100" at bounding box center [209, 235] width 54 height 13
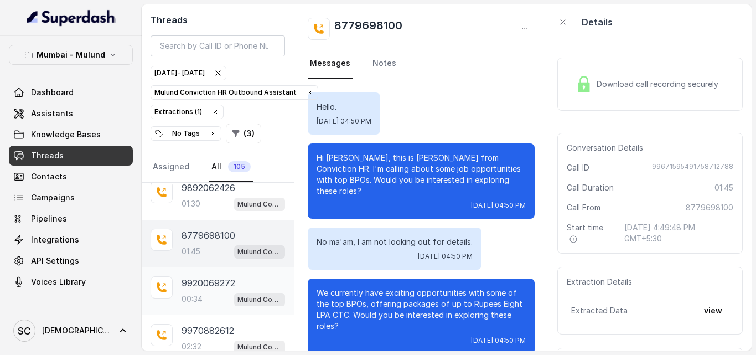
scroll to position [1135, 0]
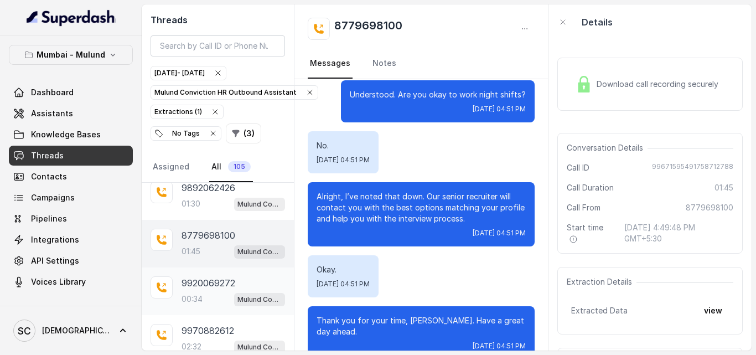
click at [214, 282] on p "9920069272" at bounding box center [209, 282] width 54 height 13
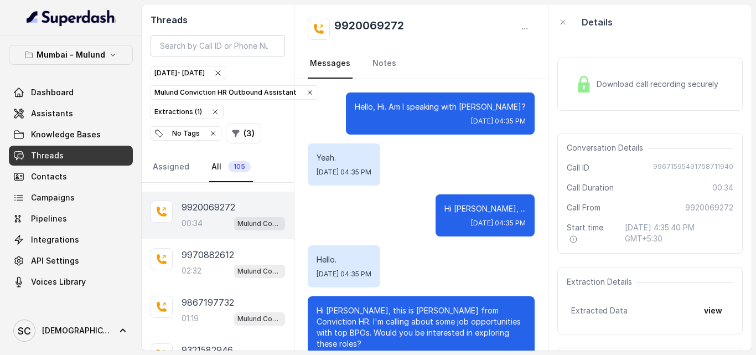
scroll to position [136, 0]
click at [246, 256] on div "9970882612" at bounding box center [234, 252] width 104 height 13
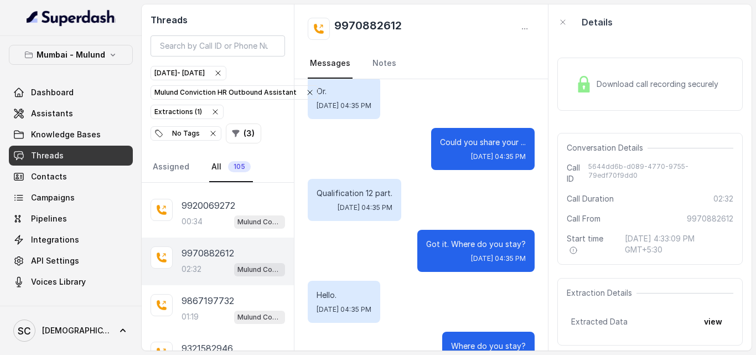
scroll to position [1321, 0]
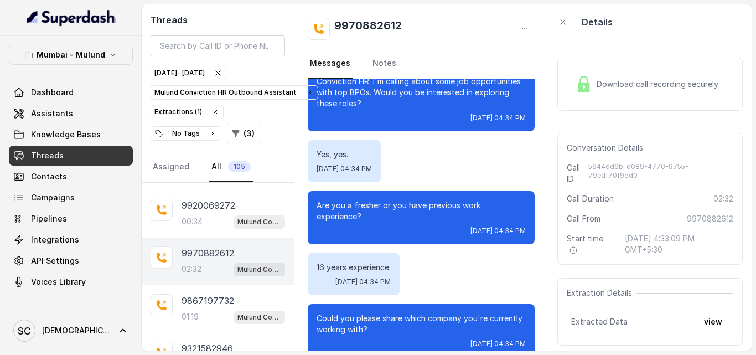
scroll to position [846, 0]
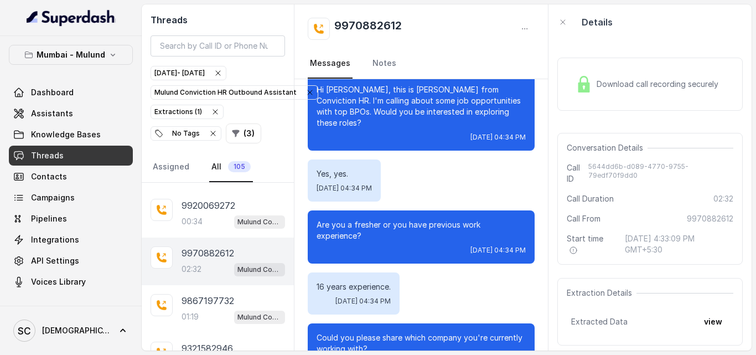
click at [537, 195] on div "Hello. [DATE] 04:33 PM Hi [PERSON_NAME], this is [PERSON_NAME] from Conviction …" at bounding box center [422, 338] width 254 height 2208
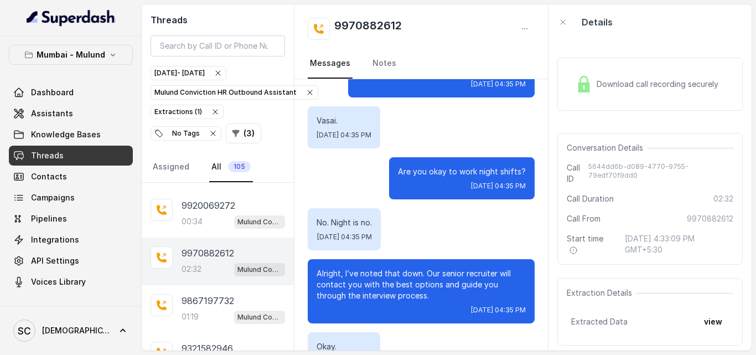
scroll to position [1871, 0]
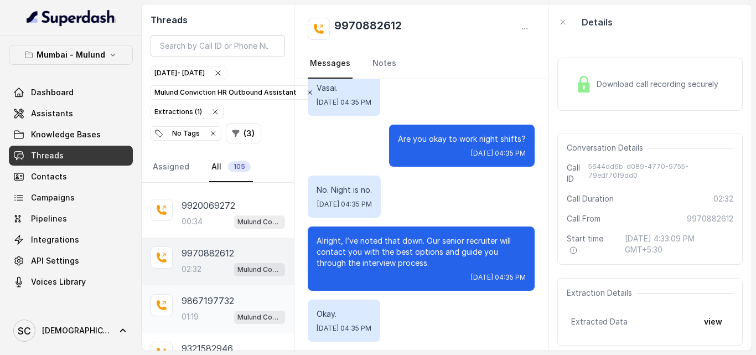
click at [221, 296] on p "9867197732" at bounding box center [208, 300] width 53 height 13
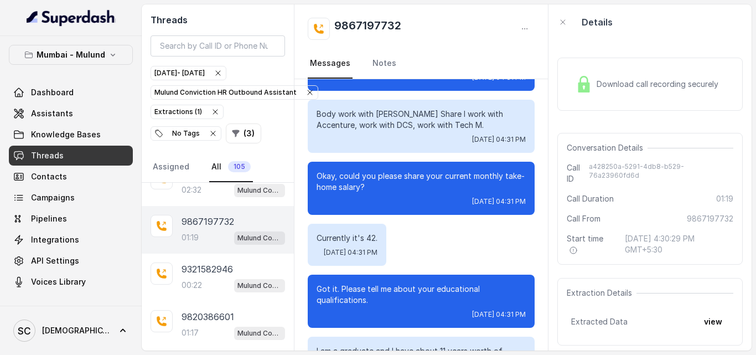
scroll to position [219, 0]
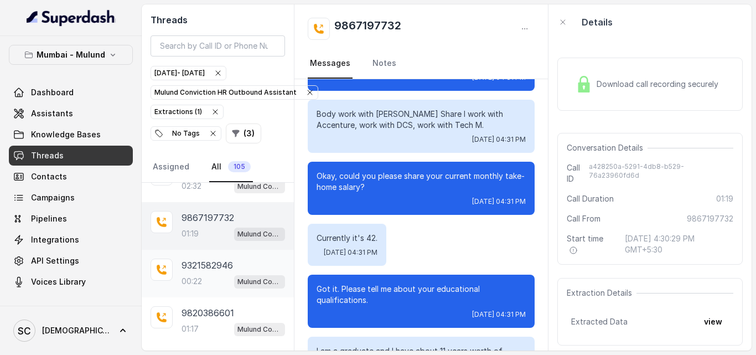
click at [243, 274] on div "Mulund Conviction HR Outbound Assistant" at bounding box center [259, 281] width 51 height 14
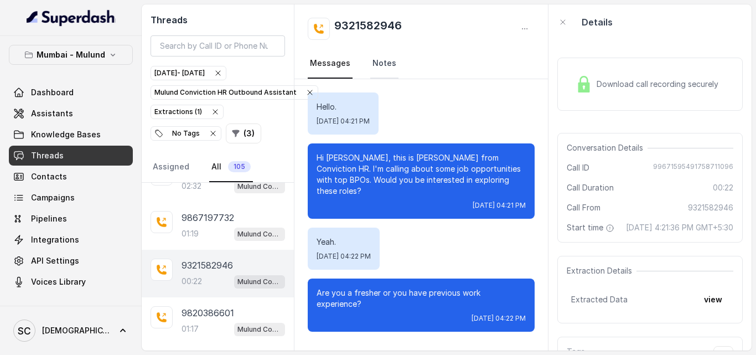
click at [371, 66] on link "Notes" at bounding box center [384, 64] width 28 height 30
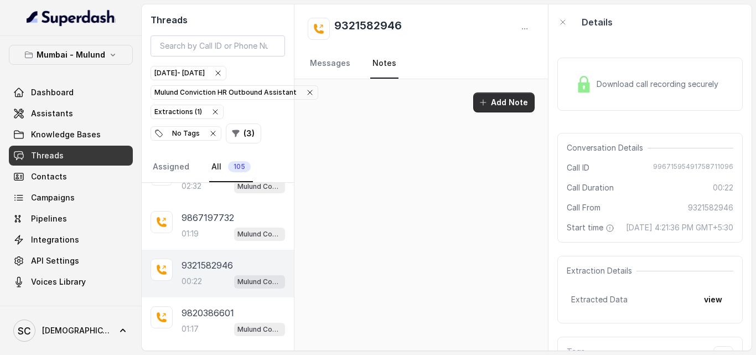
click at [494, 100] on button "Add Note" at bounding box center [503, 102] width 61 height 20
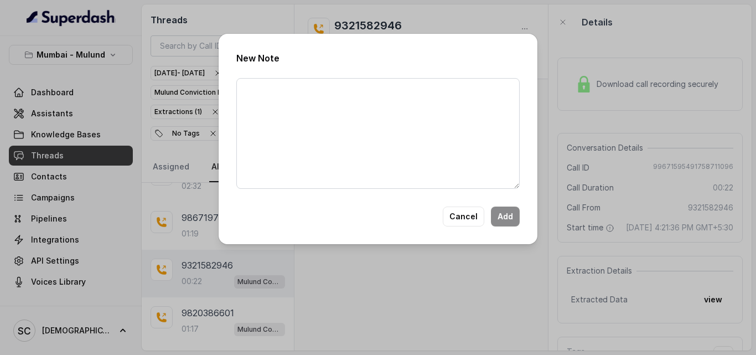
click at [311, 193] on div "New Note Cancel Add" at bounding box center [378, 139] width 319 height 210
click at [313, 134] on textarea at bounding box center [378, 133] width 284 height 111
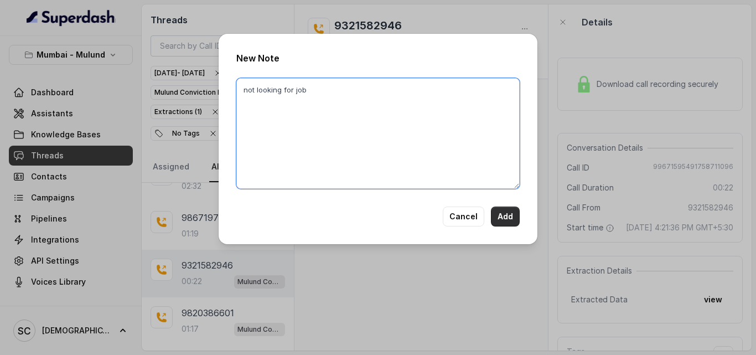
type textarea "not looking for job"
click at [498, 217] on button "Add" at bounding box center [505, 217] width 29 height 20
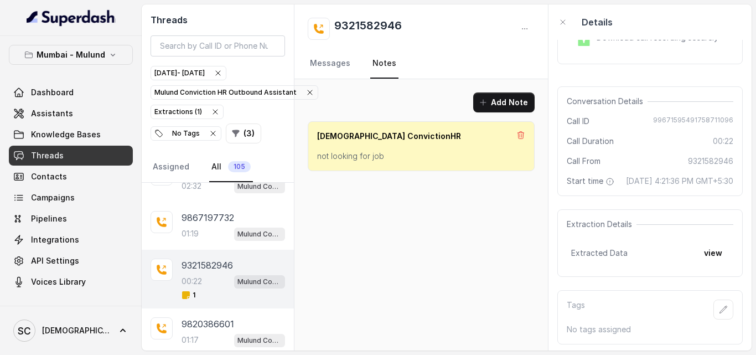
scroll to position [70, 0]
click at [719, 302] on icon "button" at bounding box center [723, 306] width 9 height 9
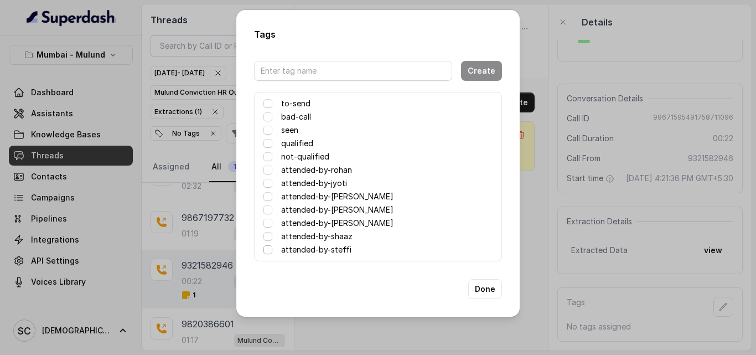
click at [268, 249] on span at bounding box center [268, 249] width 9 height 9
click at [269, 253] on div "attended-by-steffi" at bounding box center [378, 249] width 229 height 13
click at [481, 290] on button "Done" at bounding box center [485, 289] width 34 height 20
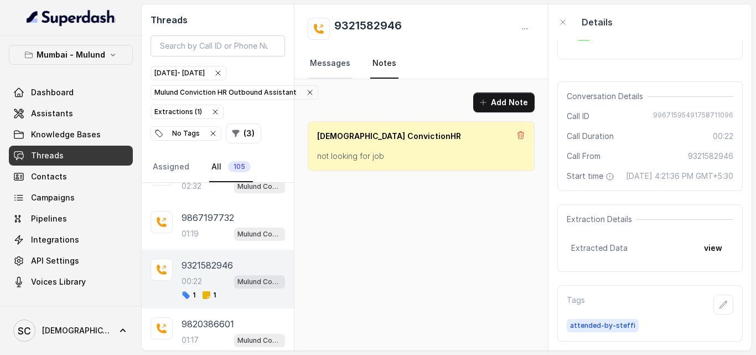
click at [336, 61] on link "Messages" at bounding box center [330, 64] width 45 height 30
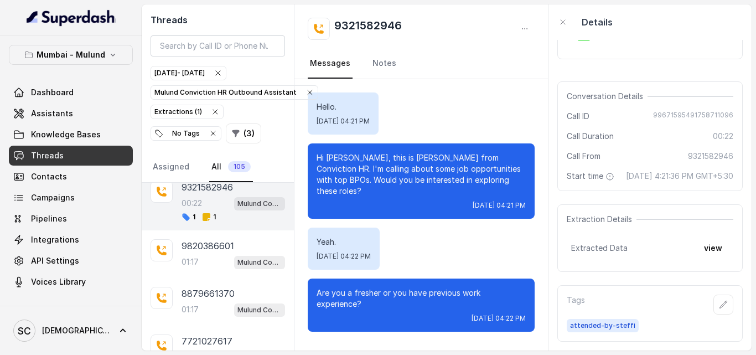
scroll to position [298, 0]
click at [223, 254] on div "01:17 Mulund Conviction HR Outbound Assistant" at bounding box center [234, 260] width 104 height 14
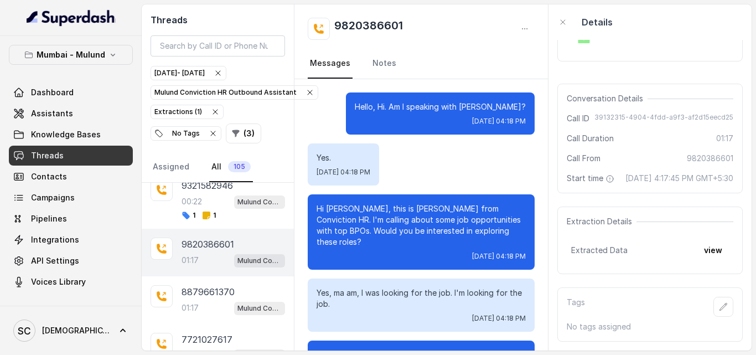
scroll to position [905, 0]
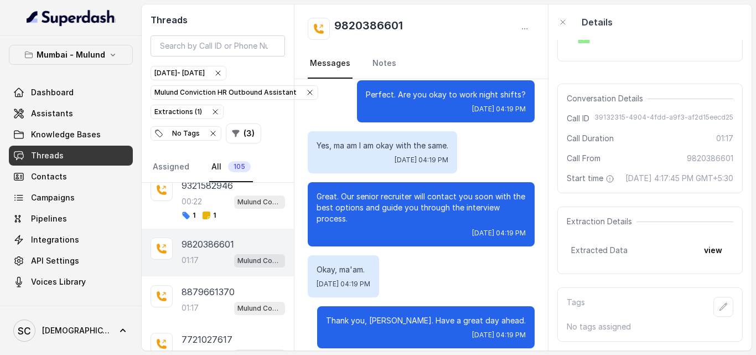
click at [207, 251] on div "9820386601 01:17 Mulund Conviction HR Outbound Assistant" at bounding box center [234, 253] width 104 height 30
click at [168, 245] on div at bounding box center [162, 249] width 22 height 22
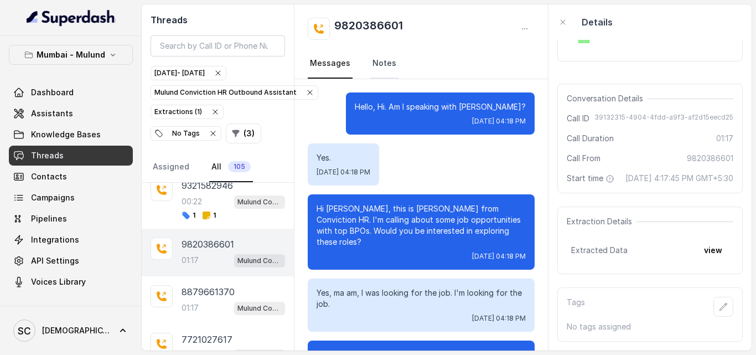
click at [374, 60] on link "Notes" at bounding box center [384, 64] width 28 height 30
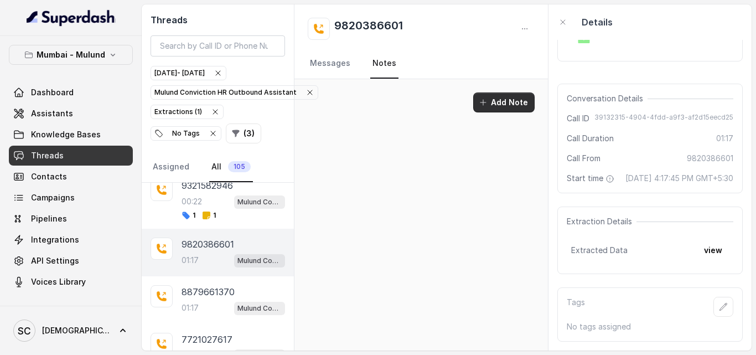
click at [522, 106] on button "Add Note" at bounding box center [503, 102] width 61 height 20
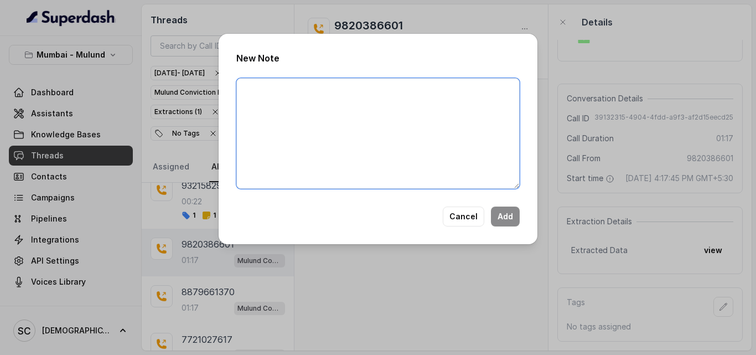
click at [442, 92] on textarea at bounding box center [378, 133] width 284 height 111
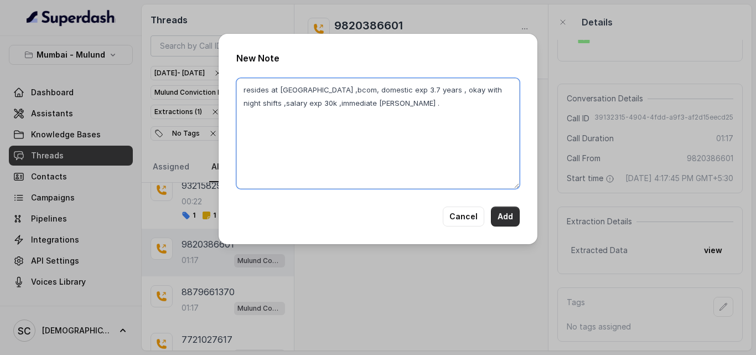
type textarea "resides at [GEOGRAPHIC_DATA] ,bcom, domestic exp 3.7 years , okay with night sh…"
click at [508, 219] on button "Add" at bounding box center [505, 217] width 29 height 20
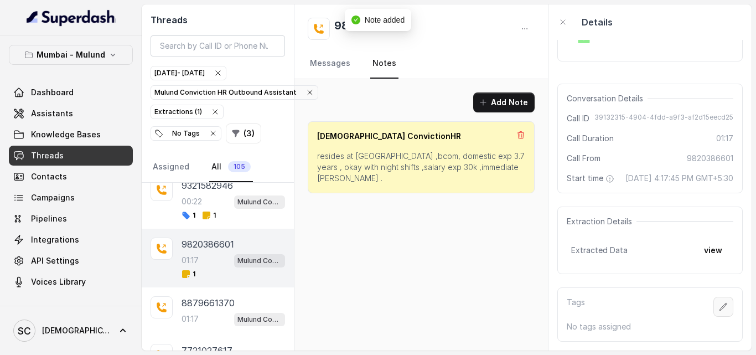
click at [719, 302] on icon "button" at bounding box center [723, 306] width 9 height 9
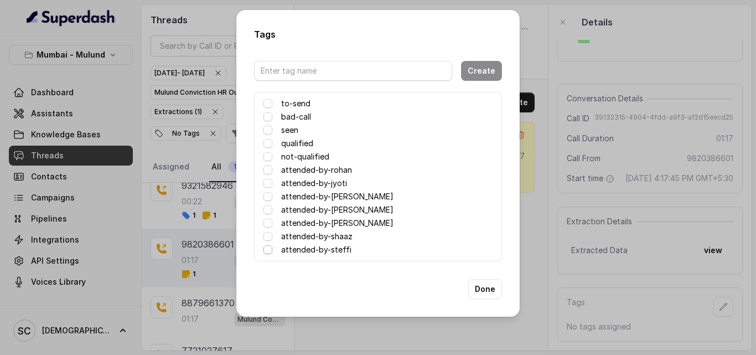
click at [271, 249] on span at bounding box center [268, 249] width 9 height 9
click at [485, 288] on button "Done" at bounding box center [485, 289] width 34 height 20
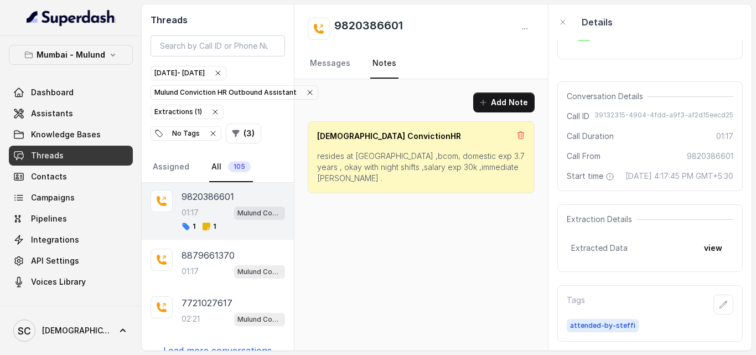
scroll to position [362, 0]
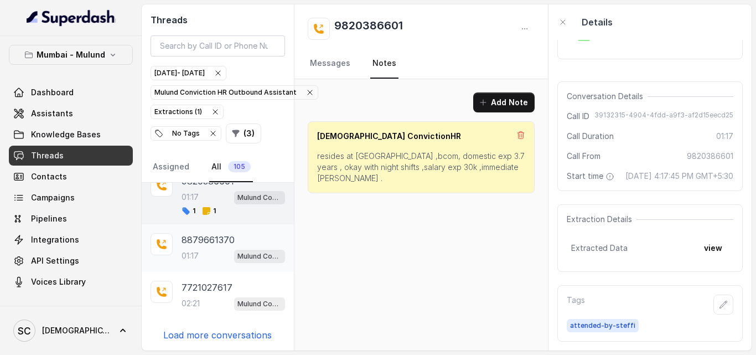
click at [194, 246] on div "8879661370 01:17 Mulund Conviction HR Outbound Assistant" at bounding box center [234, 248] width 104 height 30
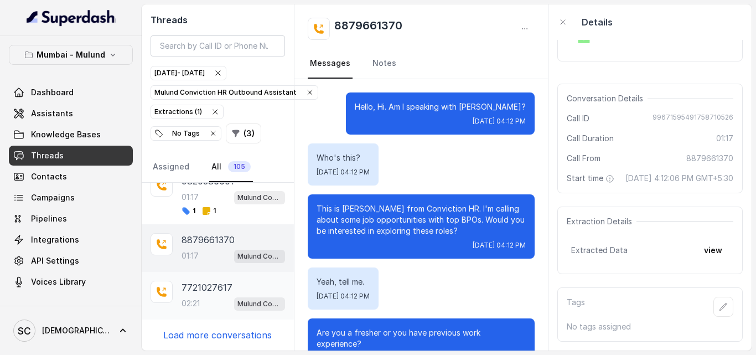
click at [214, 290] on p "7721027617" at bounding box center [207, 287] width 51 height 13
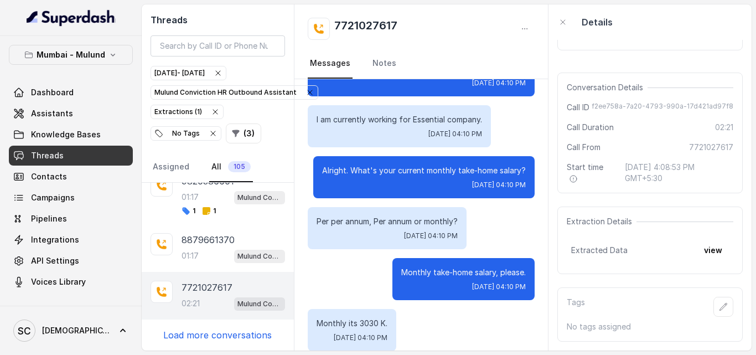
scroll to position [862, 0]
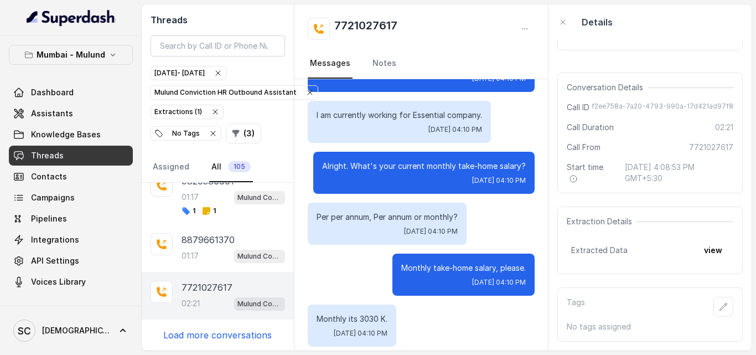
click at [260, 332] on p "Load more conversations" at bounding box center [217, 334] width 109 height 13
click at [250, 332] on div "9970882612" at bounding box center [234, 334] width 104 height 13
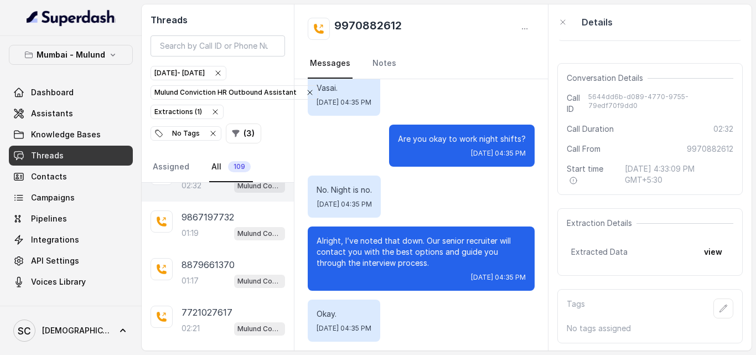
scroll to position [539, 0]
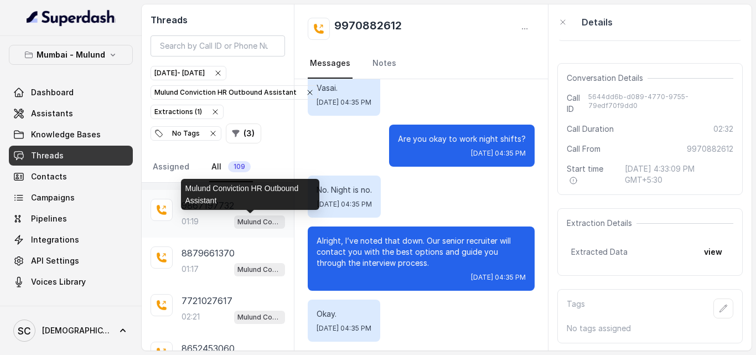
click at [238, 222] on p "Mulund Conviction HR Outbound Assistant" at bounding box center [260, 222] width 44 height 11
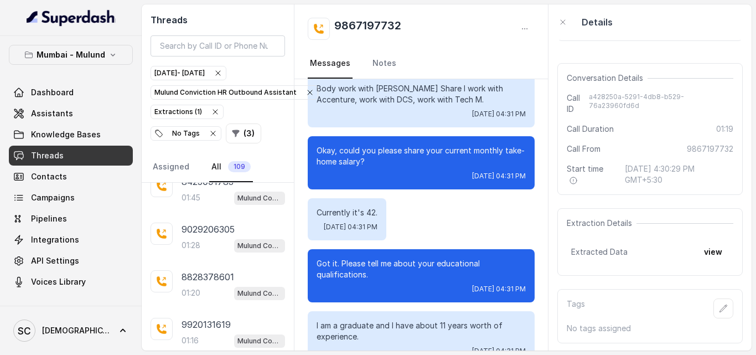
scroll to position [838, 0]
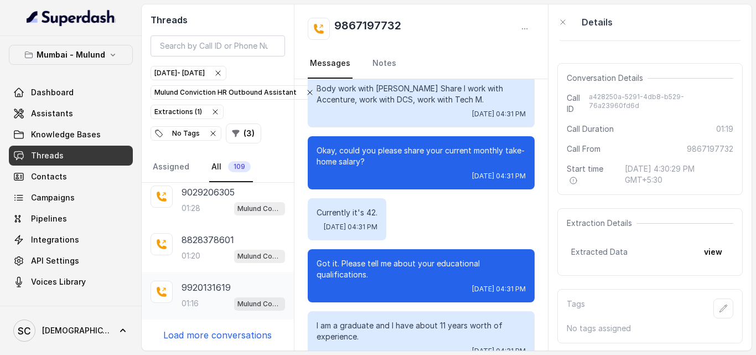
click at [225, 284] on p "9920131619" at bounding box center [206, 287] width 49 height 13
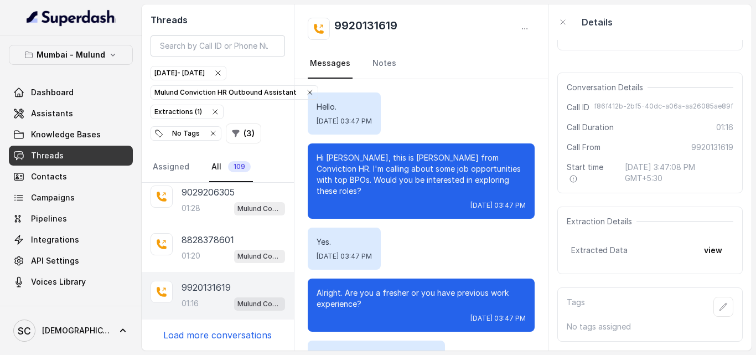
scroll to position [752, 0]
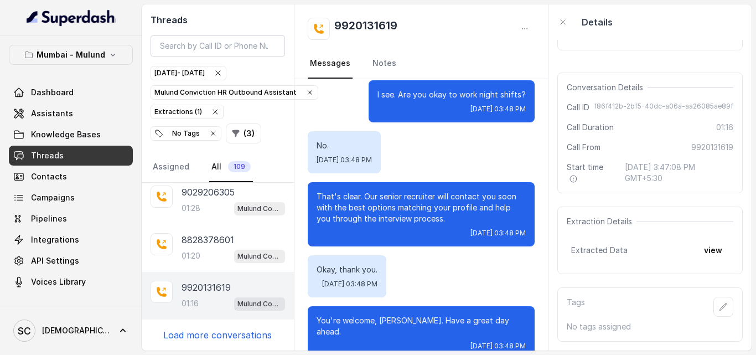
click at [209, 333] on p "Load more conversations" at bounding box center [217, 334] width 109 height 13
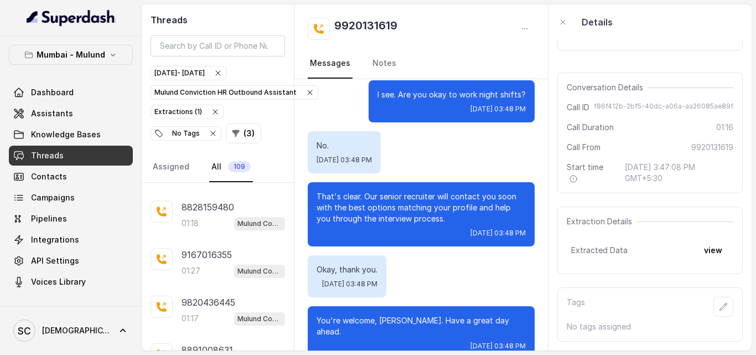
scroll to position [1067, 0]
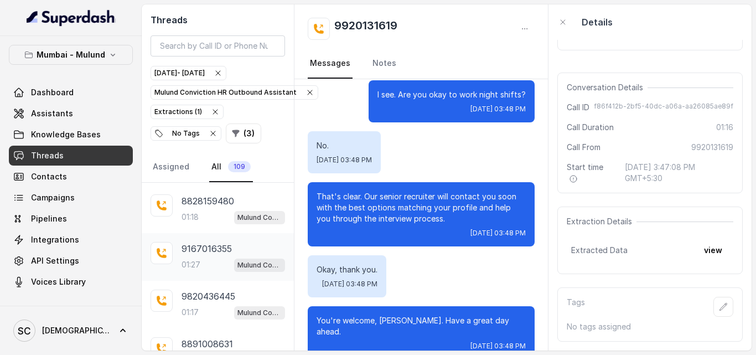
click at [237, 257] on div "9167016355 01:27 Mulund Conviction HR Outbound Assistant" at bounding box center [234, 257] width 104 height 30
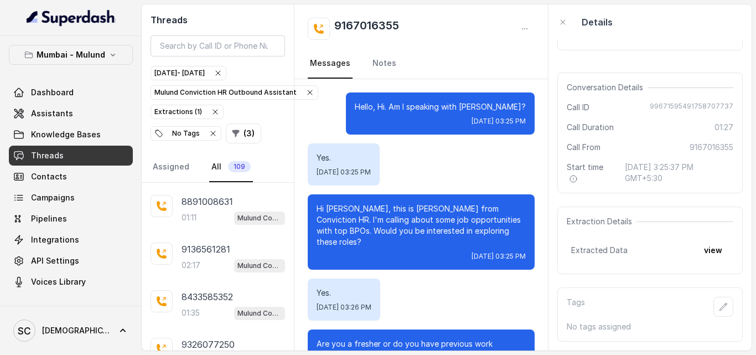
scroll to position [1226, 0]
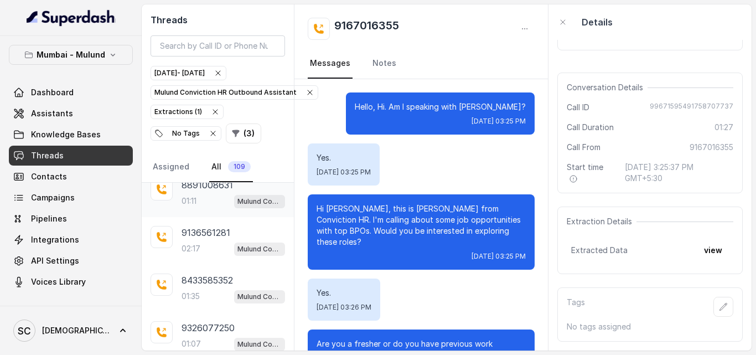
click at [235, 209] on div "8891008631 01:11 Mulund Conviction HR Outbound Assistant" at bounding box center [218, 193] width 152 height 48
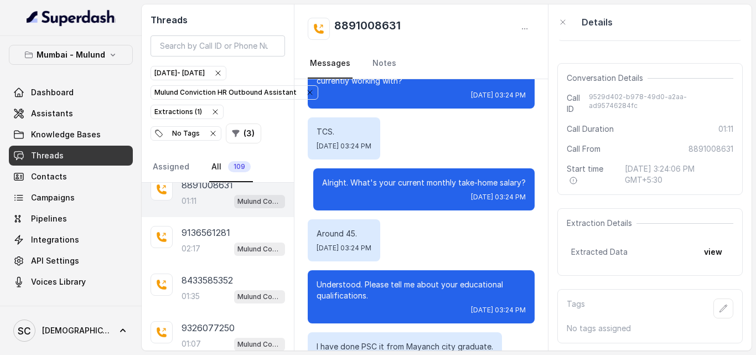
scroll to position [327, 0]
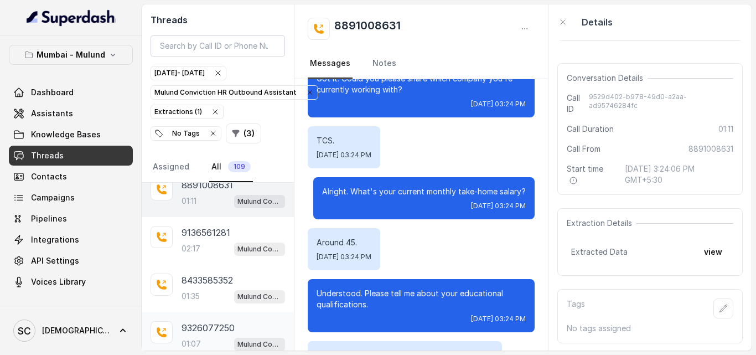
click at [251, 330] on div "9326077250" at bounding box center [234, 327] width 104 height 13
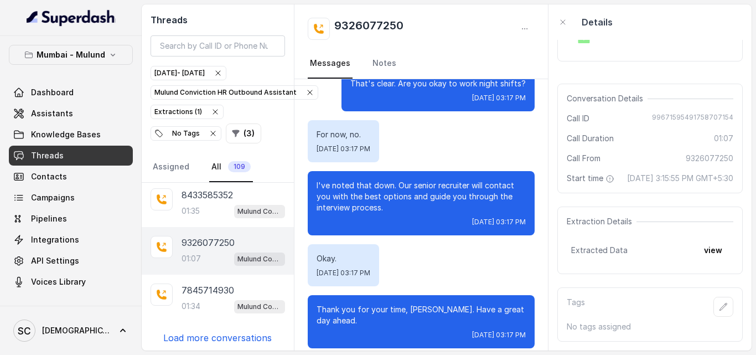
scroll to position [1314, 0]
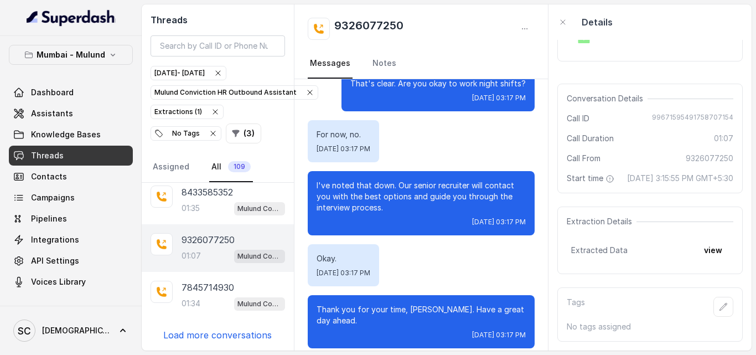
click at [251, 329] on p "Load more conversations" at bounding box center [217, 334] width 109 height 13
click at [251, 327] on div "9029839453 01:22 Mulund Conviction HR Outbound Assistant" at bounding box center [218, 344] width 152 height 48
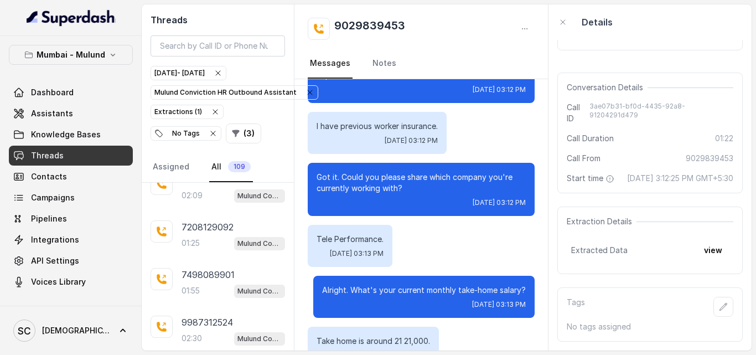
scroll to position [1557, 0]
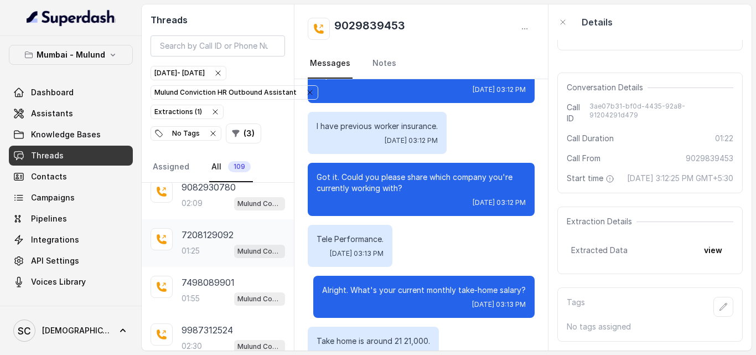
click at [249, 260] on div "7208129092 01:25 Mulund Conviction HR Outbound Assistant" at bounding box center [218, 243] width 152 height 48
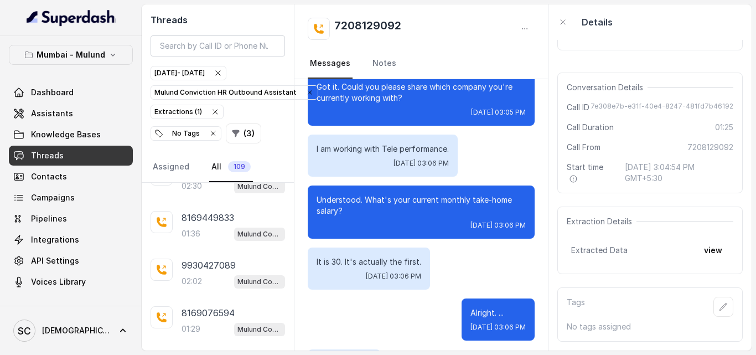
scroll to position [1790, 0]
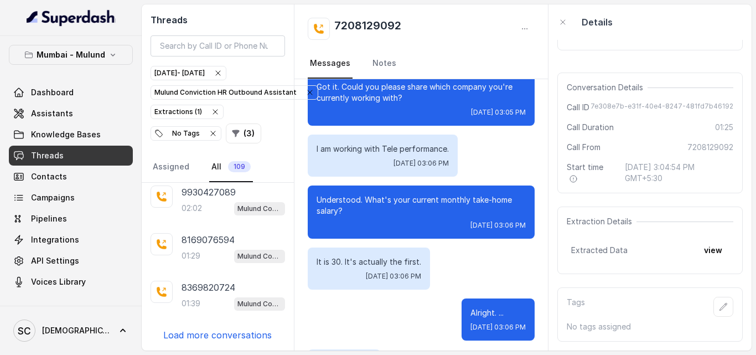
click at [229, 332] on p "Load more conversations" at bounding box center [217, 334] width 109 height 13
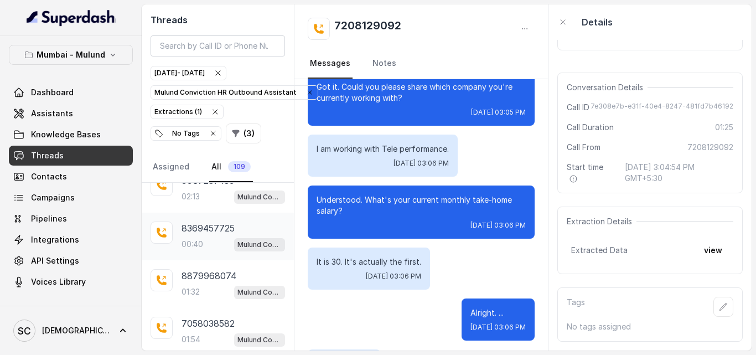
click at [231, 233] on p "8369457725" at bounding box center [208, 228] width 53 height 13
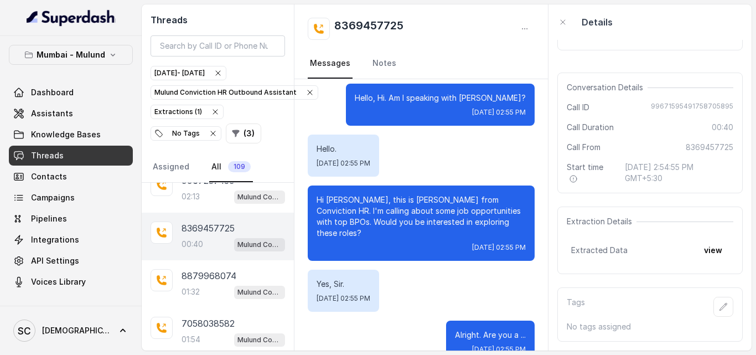
scroll to position [6, 0]
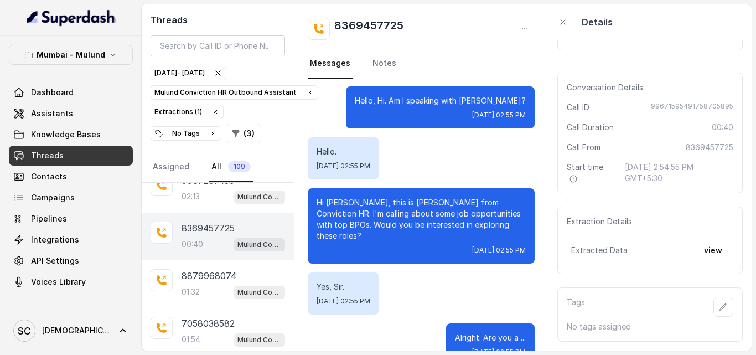
click at [514, 248] on div "Hi [PERSON_NAME], this is [PERSON_NAME] from Conviction HR. I'm calling about s…" at bounding box center [421, 225] width 227 height 75
click at [383, 62] on link "Notes" at bounding box center [384, 64] width 28 height 30
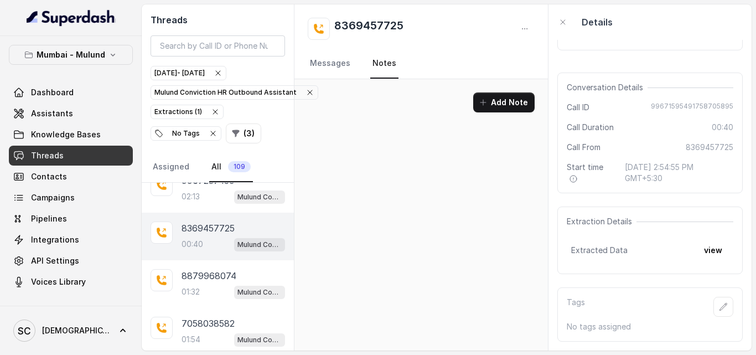
click at [203, 243] on p "00:40" at bounding box center [193, 244] width 22 height 11
click at [211, 234] on p "8369457725" at bounding box center [208, 228] width 53 height 13
click at [326, 58] on link "Messages" at bounding box center [330, 64] width 45 height 30
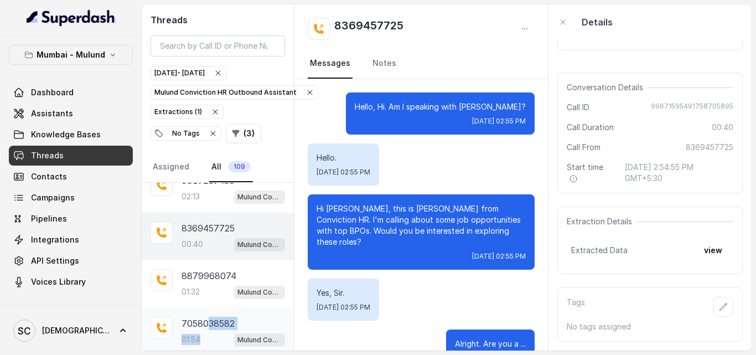
drag, startPoint x: 210, startPoint y: 318, endPoint x: 255, endPoint y: 332, distance: 47.1
click at [255, 332] on div "7058038582 01:54 Mulund Conviction HR Outbound Assistant" at bounding box center [234, 332] width 104 height 30
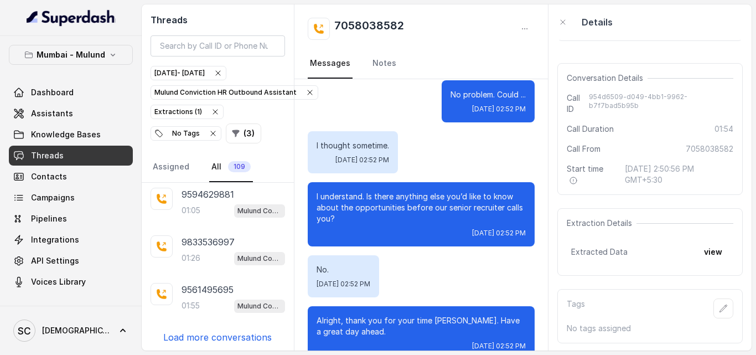
scroll to position [2267, 0]
click at [236, 333] on p "Load more conversations" at bounding box center [217, 334] width 109 height 13
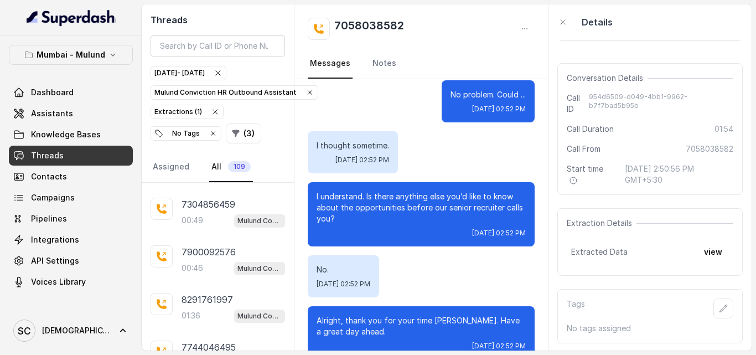
scroll to position [2503, 0]
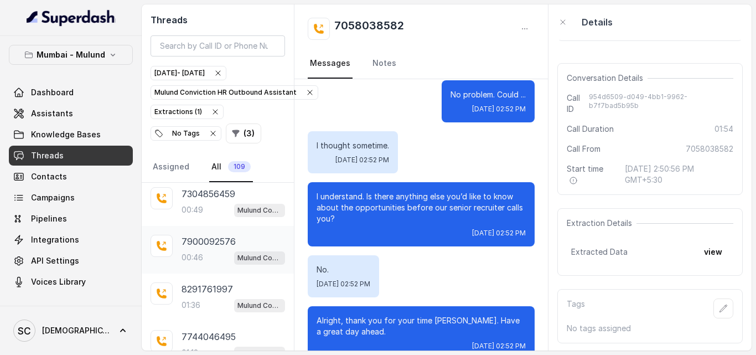
click at [208, 239] on p "7900092576" at bounding box center [209, 241] width 54 height 13
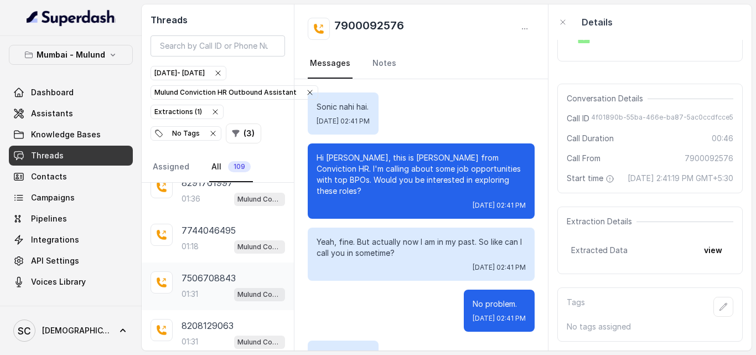
scroll to position [2614, 0]
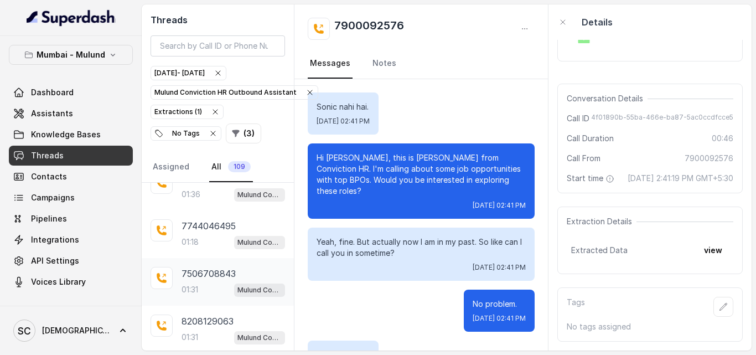
click at [219, 270] on p "7506708843" at bounding box center [209, 273] width 54 height 13
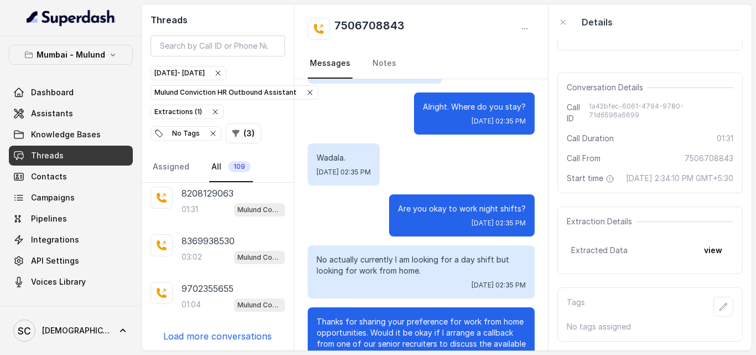
scroll to position [2743, 0]
click at [259, 337] on p "Load more conversations" at bounding box center [217, 334] width 109 height 13
click at [244, 337] on p "Load more conversations" at bounding box center [217, 334] width 109 height 13
click at [246, 295] on div "9702355655 01:04 Mulund Conviction HR Outbound Assistant" at bounding box center [234, 296] width 104 height 30
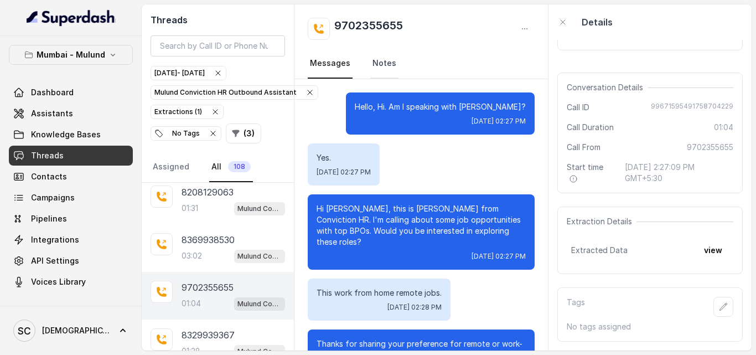
click at [377, 63] on link "Notes" at bounding box center [384, 64] width 28 height 30
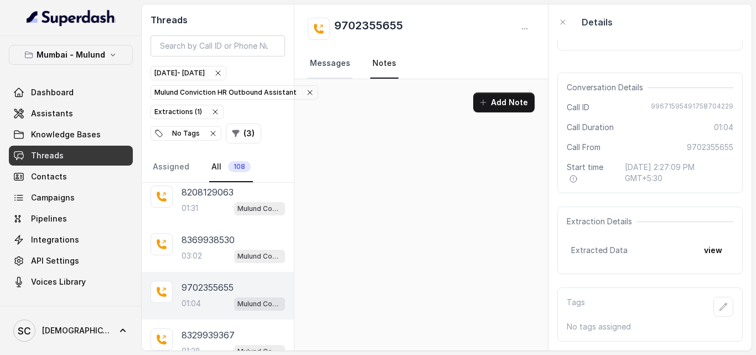
click at [323, 69] on link "Messages" at bounding box center [330, 64] width 45 height 30
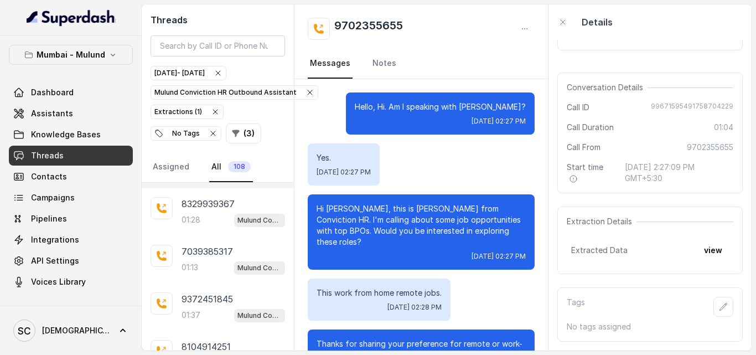
scroll to position [2845, 0]
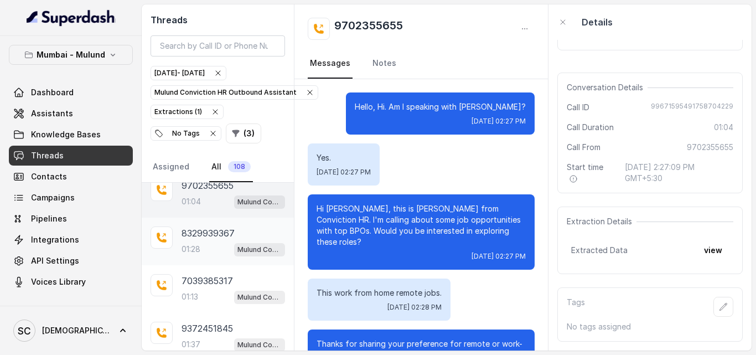
click at [232, 236] on p "8329939367" at bounding box center [208, 232] width 53 height 13
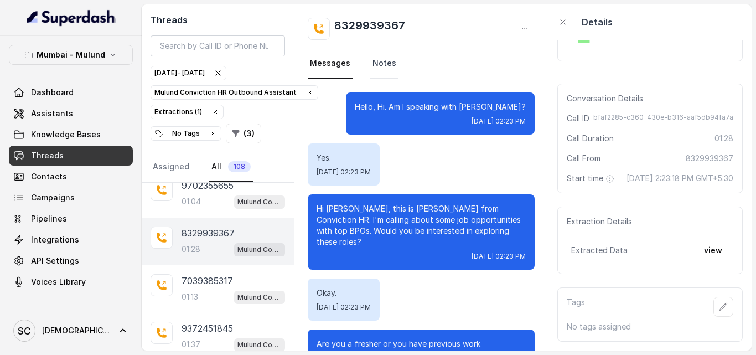
click at [380, 64] on link "Notes" at bounding box center [384, 64] width 28 height 30
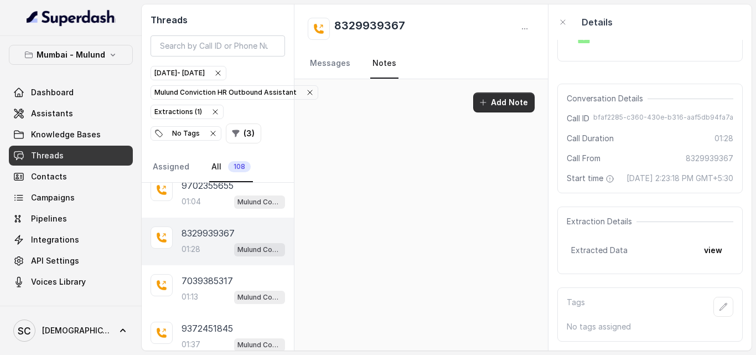
click at [505, 107] on button "Add Note" at bounding box center [503, 102] width 61 height 20
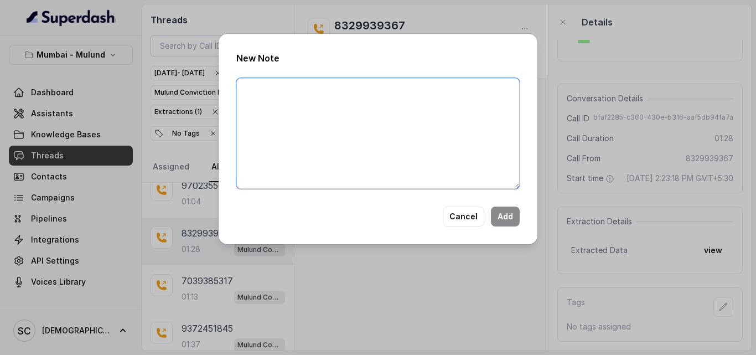
click at [384, 121] on textarea at bounding box center [378, 133] width 284 height 111
type textarea "not looking out for job"
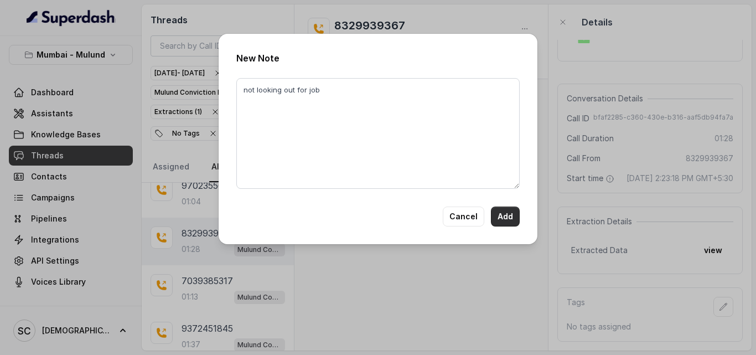
click at [508, 215] on button "Add" at bounding box center [505, 217] width 29 height 20
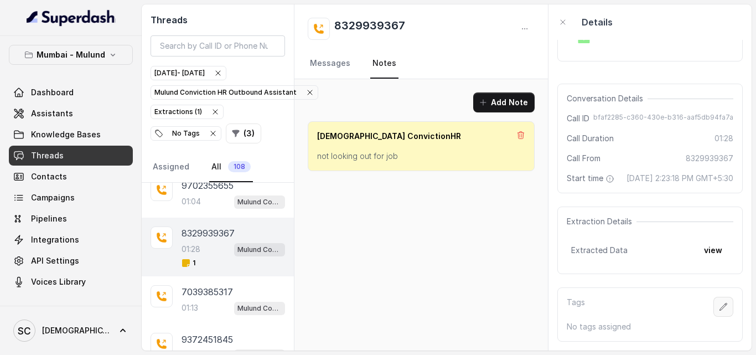
click at [719, 302] on icon "button" at bounding box center [723, 306] width 9 height 9
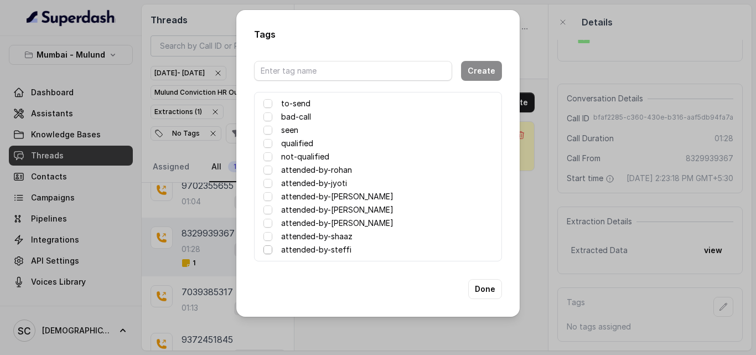
click at [269, 248] on span at bounding box center [268, 249] width 9 height 9
click at [481, 289] on button "Done" at bounding box center [485, 289] width 34 height 20
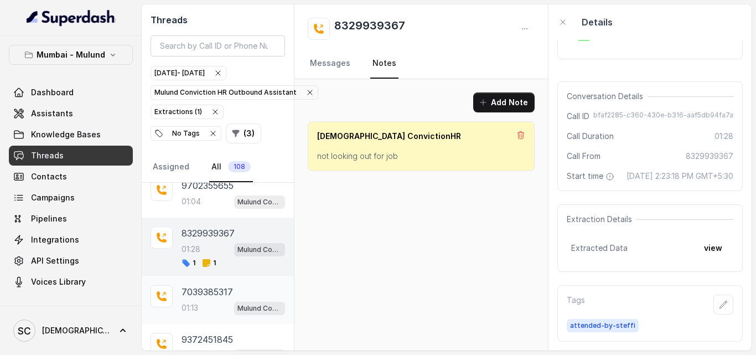
click at [234, 299] on div "7039385317 01:13 Mulund Conviction HR Outbound Assistant" at bounding box center [234, 300] width 104 height 30
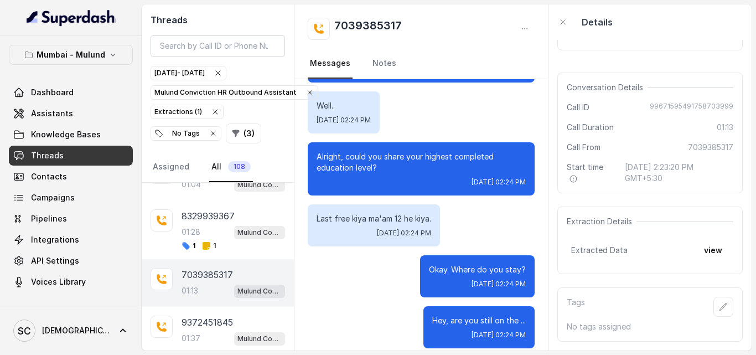
scroll to position [2920, 0]
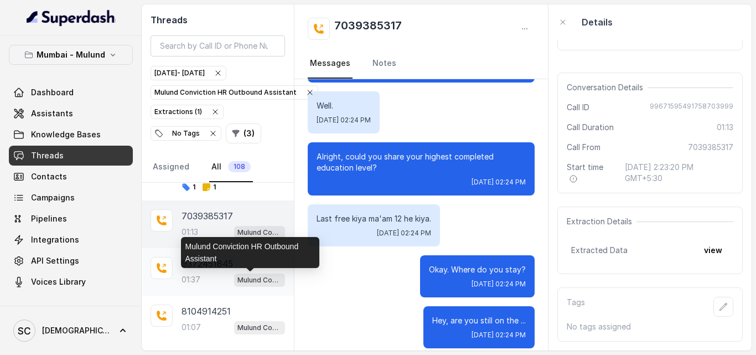
click at [239, 275] on p "Mulund Conviction HR Outbound Assistant" at bounding box center [260, 280] width 44 height 11
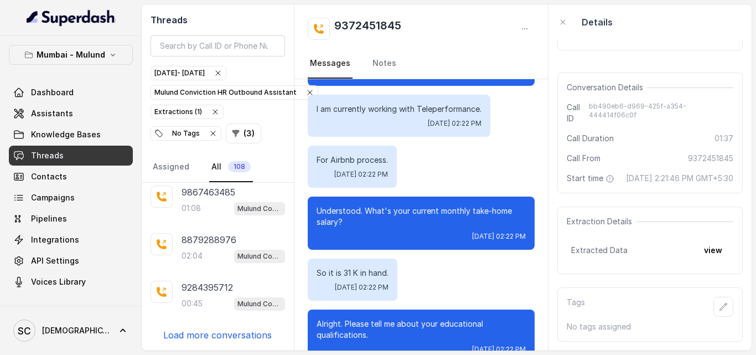
scroll to position [455, 0]
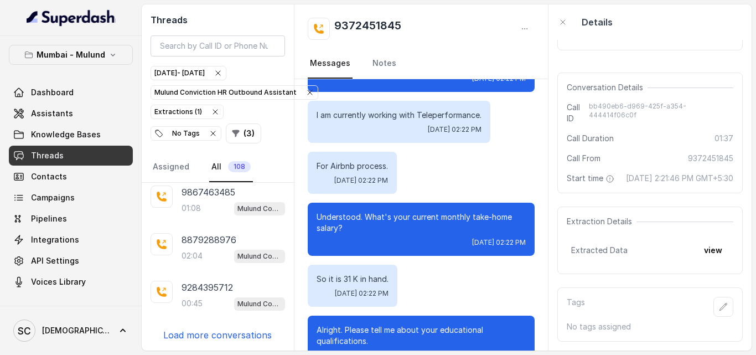
click at [262, 331] on p "Load more conversations" at bounding box center [217, 334] width 109 height 13
click at [249, 337] on div "7030773910 01:32 Mulund Conviction HR Outbound Assistant 9892062426 01:30 Mulun…" at bounding box center [218, 267] width 152 height 168
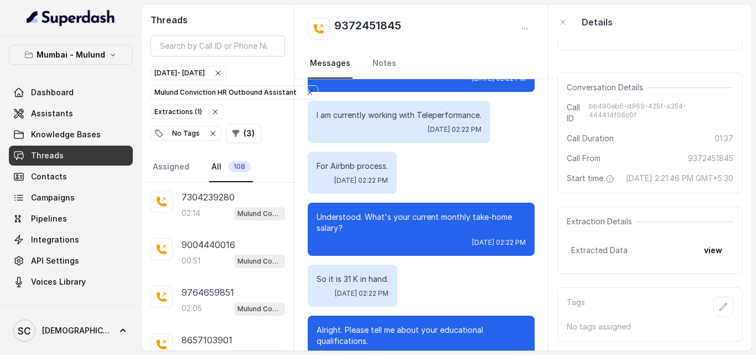
scroll to position [4111, 0]
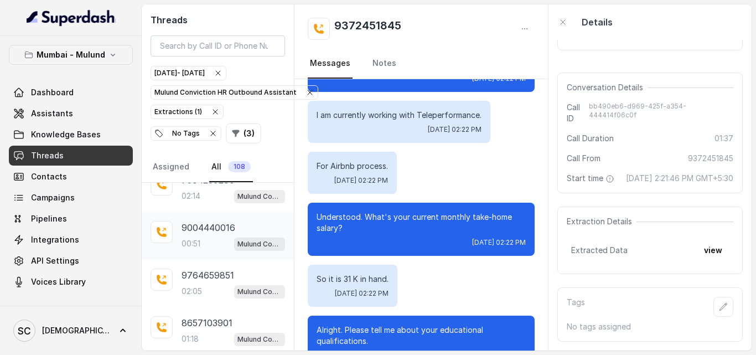
click at [209, 233] on p "9004440016" at bounding box center [209, 227] width 54 height 13
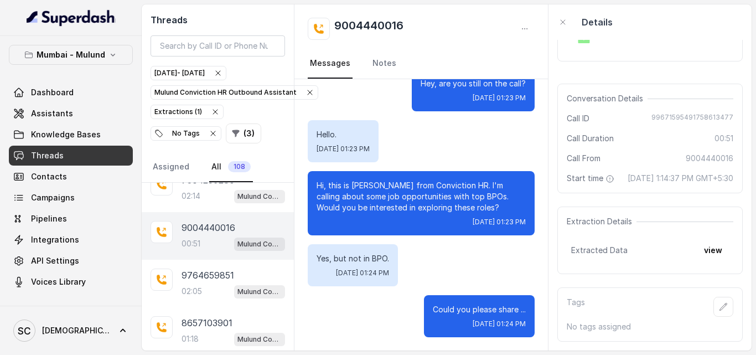
scroll to position [4133, 0]
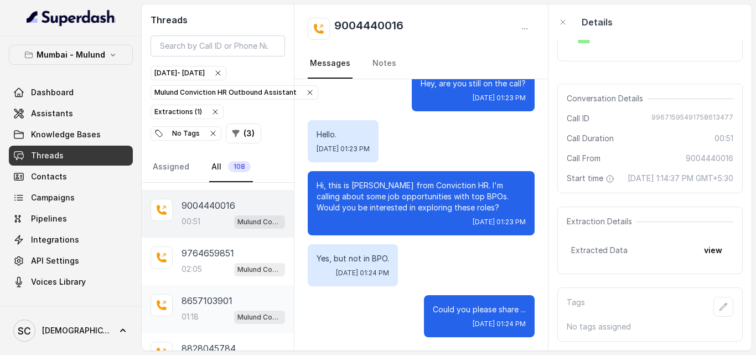
click at [197, 286] on div "8657103901 01:18 Mulund Conviction HR Outbound Assistant" at bounding box center [218, 309] width 152 height 48
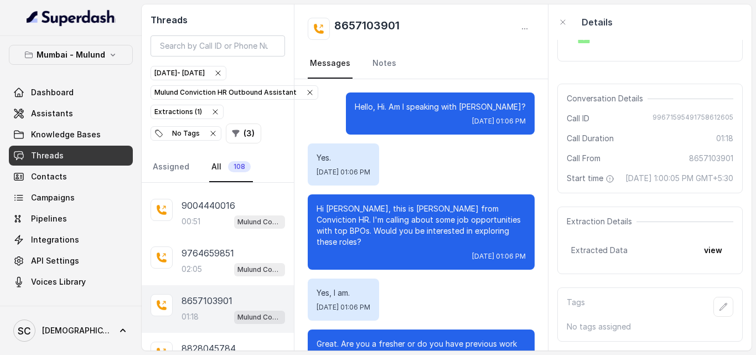
click at [591, 93] on span "Conversation Details" at bounding box center [607, 98] width 81 height 11
click at [596, 93] on span "Conversation Details" at bounding box center [607, 98] width 81 height 11
drag, startPoint x: 533, startPoint y: 121, endPoint x: 539, endPoint y: 114, distance: 9.4
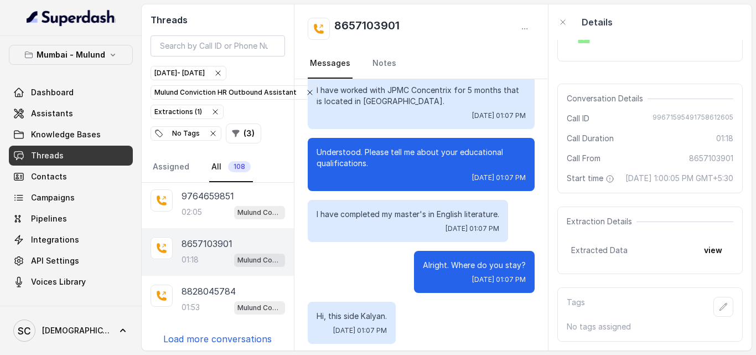
scroll to position [4194, 0]
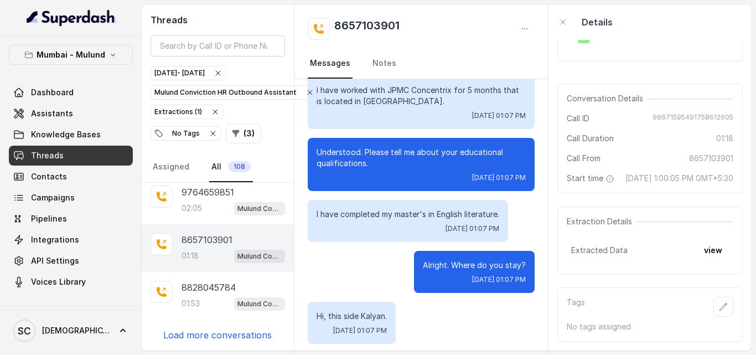
click at [250, 335] on p "Load more conversations" at bounding box center [217, 334] width 109 height 13
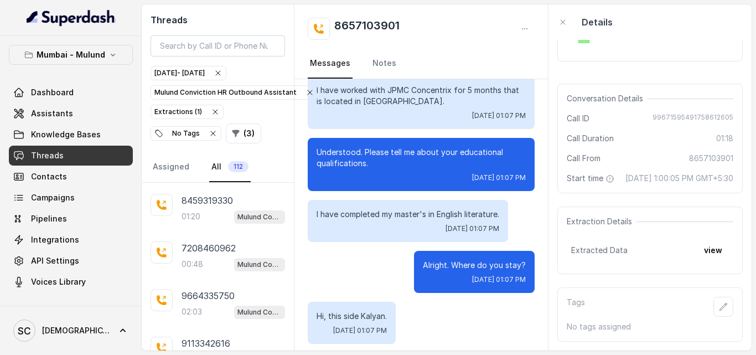
scroll to position [4614, 0]
click at [194, 307] on p "02:03" at bounding box center [192, 311] width 20 height 11
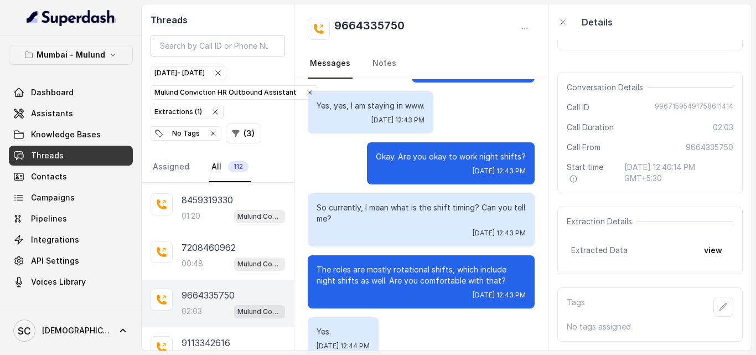
scroll to position [807, 0]
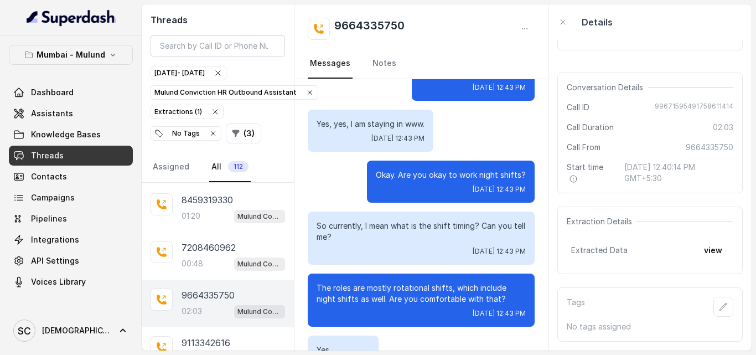
click at [514, 244] on div "So currently, I mean what is the shift timing? Can you tell me? [DATE] 12:43 PM" at bounding box center [421, 238] width 227 height 53
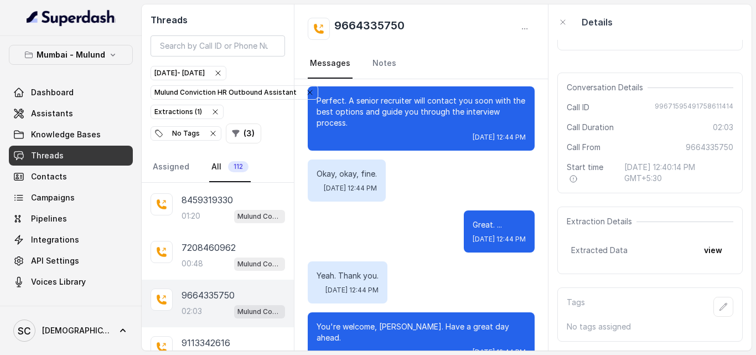
scroll to position [1110, 0]
